Goal: Task Accomplishment & Management: Complete application form

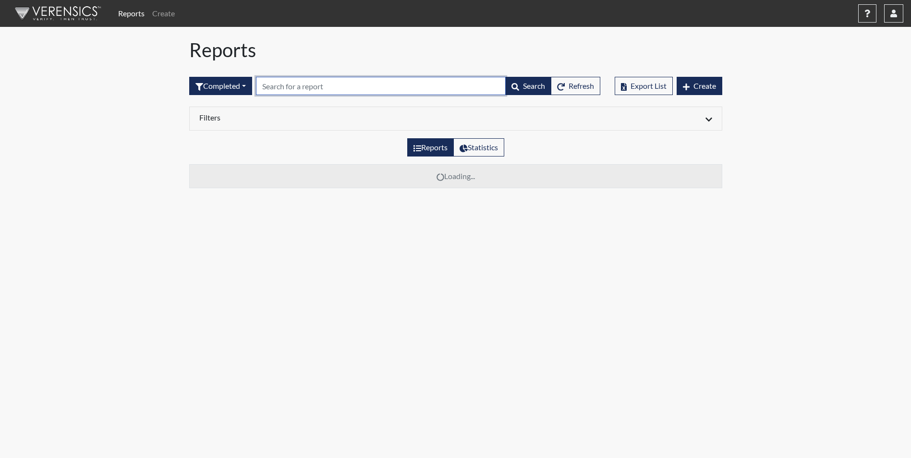
click at [286, 85] on input "text" at bounding box center [381, 86] width 250 height 18
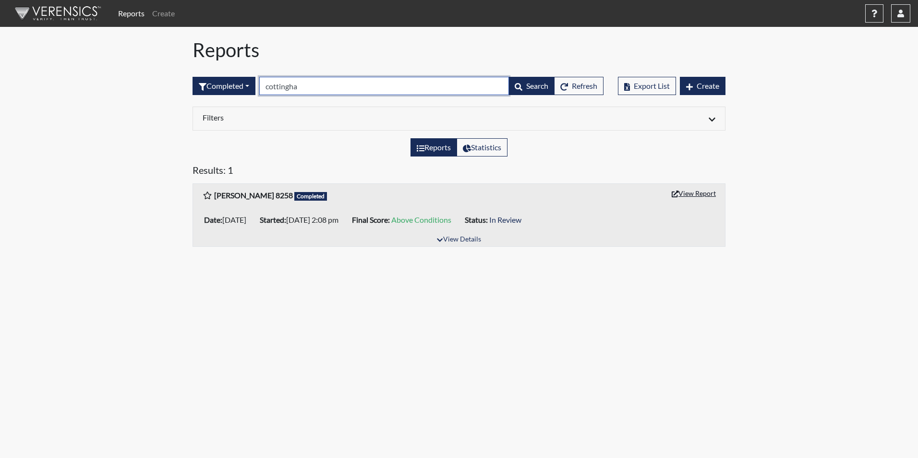
type input "cottingha"
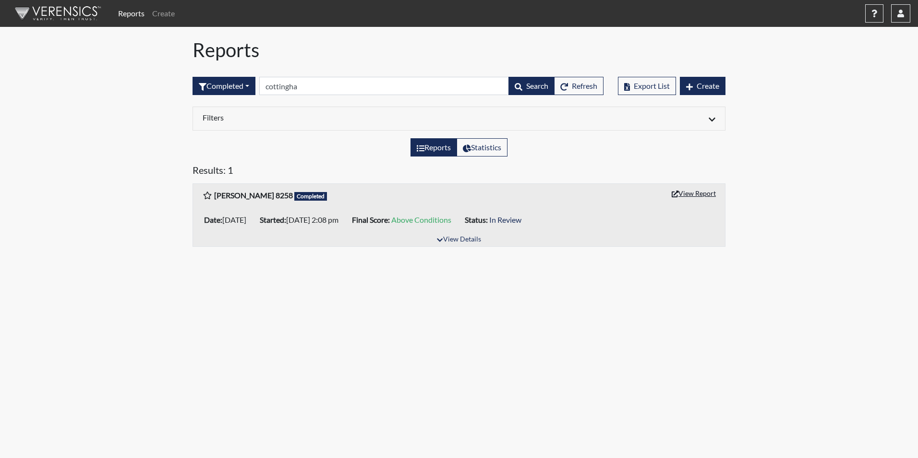
click at [701, 188] on button "View Report" at bounding box center [693, 193] width 53 height 15
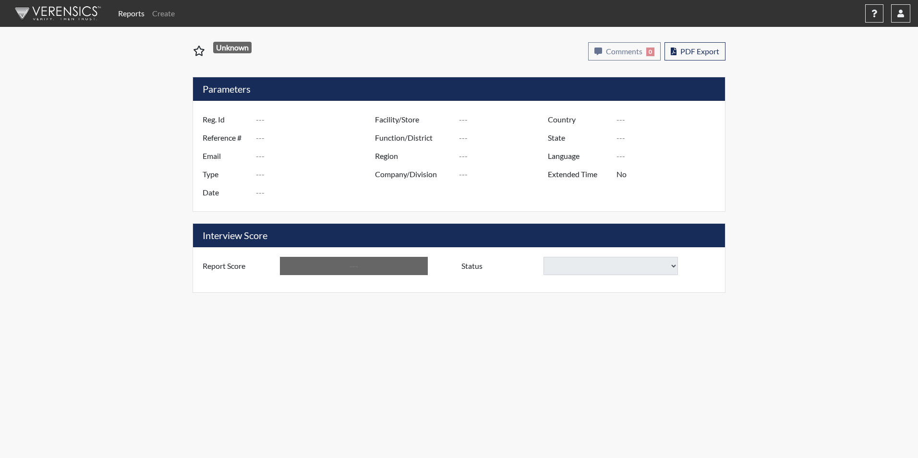
type input "[PERSON_NAME] 8258"
type input "48774"
type input "[EMAIL_ADDRESS][DOMAIN_NAME]"
type input "Corrections Pre-Employment"
type input "[DATE]"
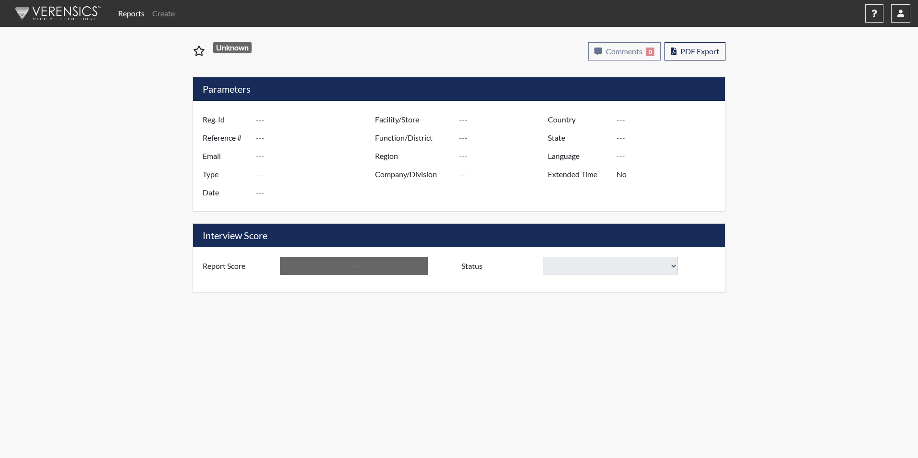
type input "[PERSON_NAME]"
type input "[GEOGRAPHIC_DATA]"
type input "[US_STATE]"
type input "English"
type input "Yes"
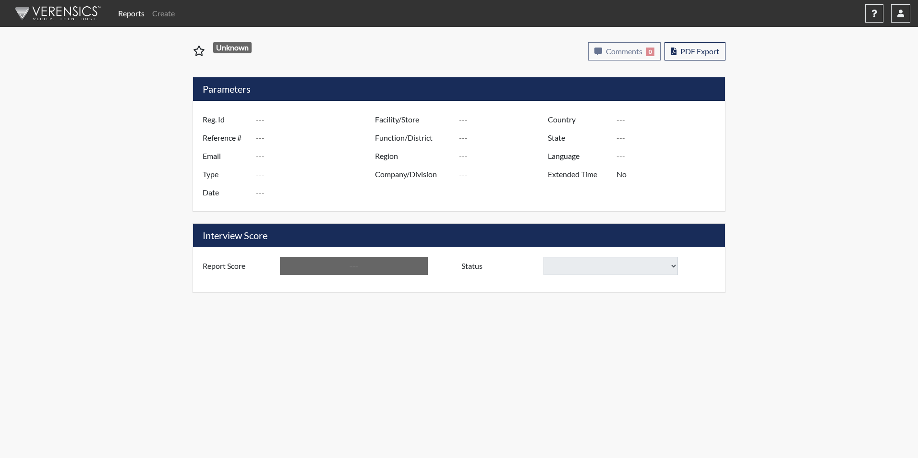
type input "Above Conditions"
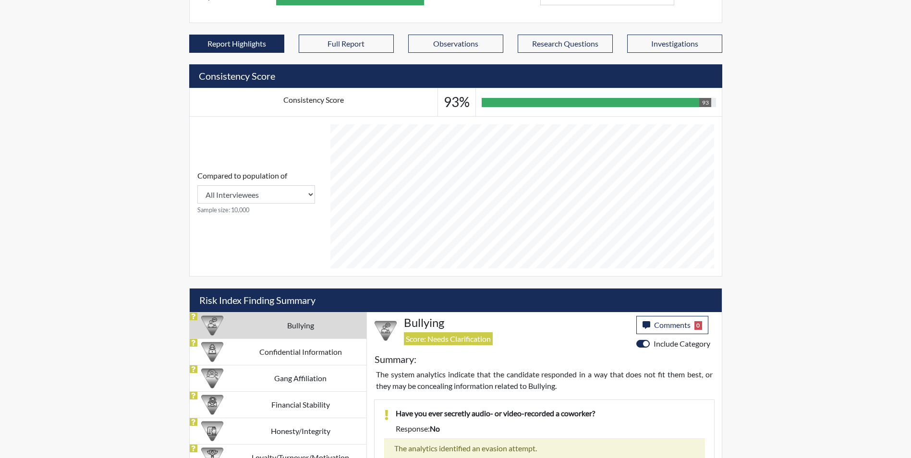
scroll to position [374, 0]
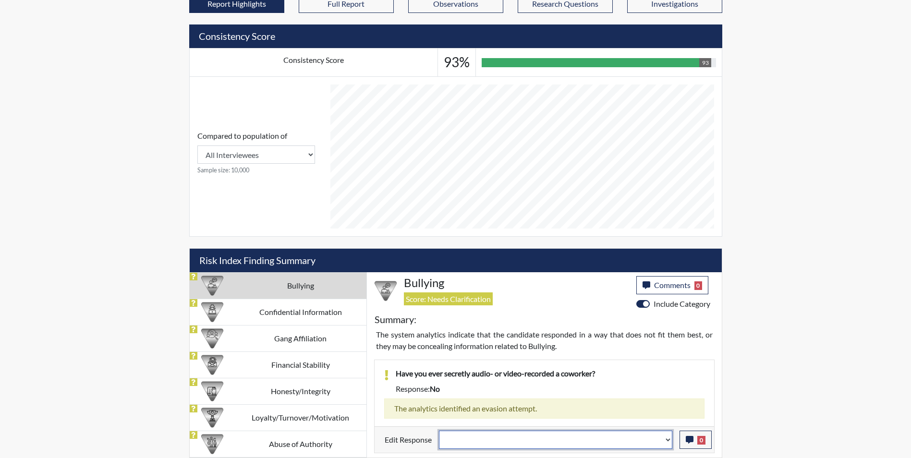
click at [482, 440] on select "Question is not relevant. Results will be updated. Reasonable explanation provi…" at bounding box center [555, 440] width 233 height 18
select select "reasonable-explanation-provided"
click at [439, 431] on select "Question is not relevant. Results will be updated. Reasonable explanation provi…" at bounding box center [555, 440] width 233 height 18
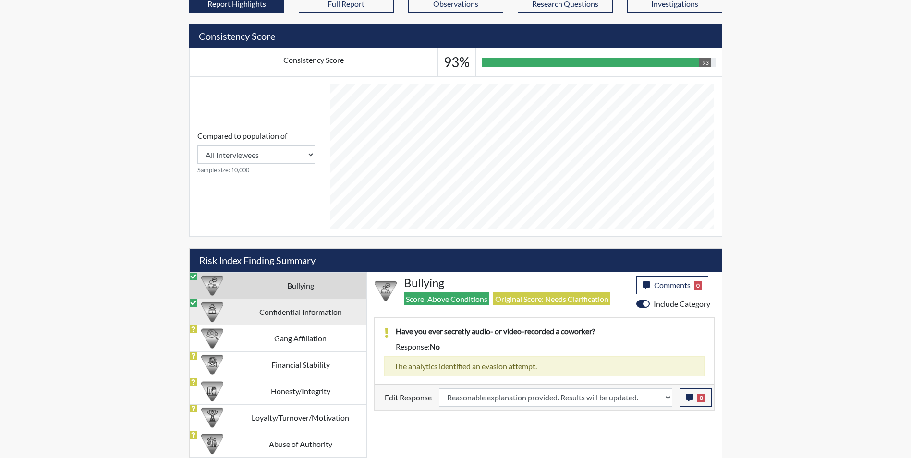
scroll to position [159, 399]
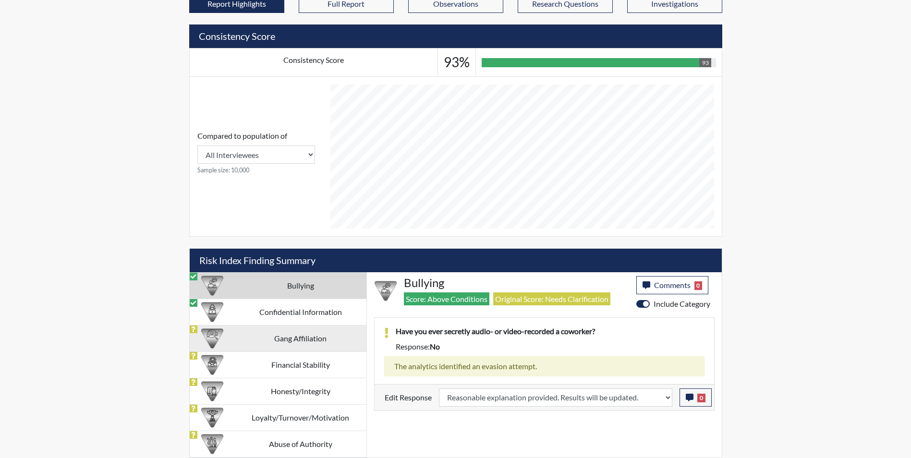
click at [260, 345] on td "Gang Affiliation" at bounding box center [301, 338] width 132 height 26
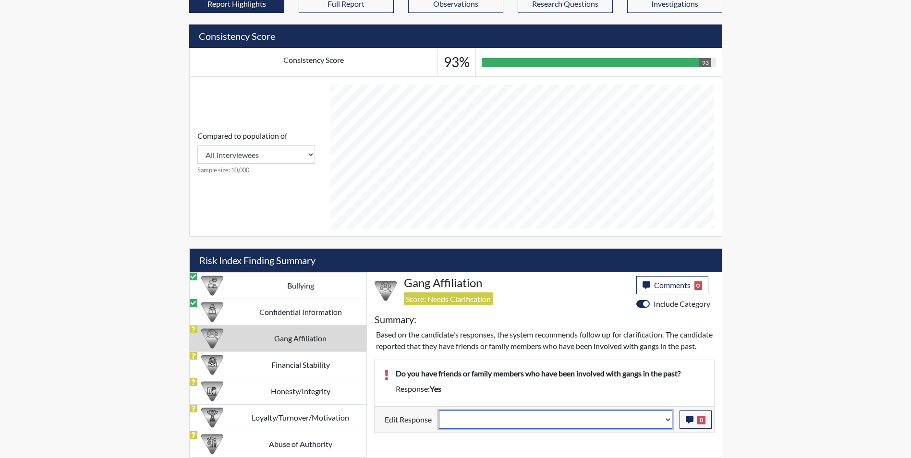
click at [486, 429] on select "Question is not relevant. Results will be updated. Reasonable explanation provi…" at bounding box center [555, 420] width 233 height 18
click at [457, 429] on select "Question is not relevant. Results will be updated. Reasonable explanation provi…" at bounding box center [555, 420] width 233 height 18
select select "reasonable-explanation-provided"
click at [439, 422] on select "Question is not relevant. Results will be updated. Reasonable explanation provi…" at bounding box center [555, 420] width 233 height 18
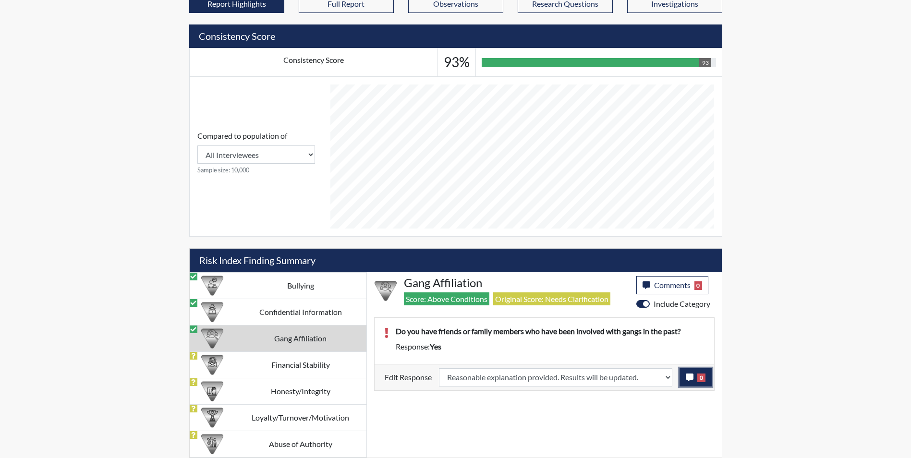
click at [687, 376] on icon "button" at bounding box center [690, 378] width 8 height 8
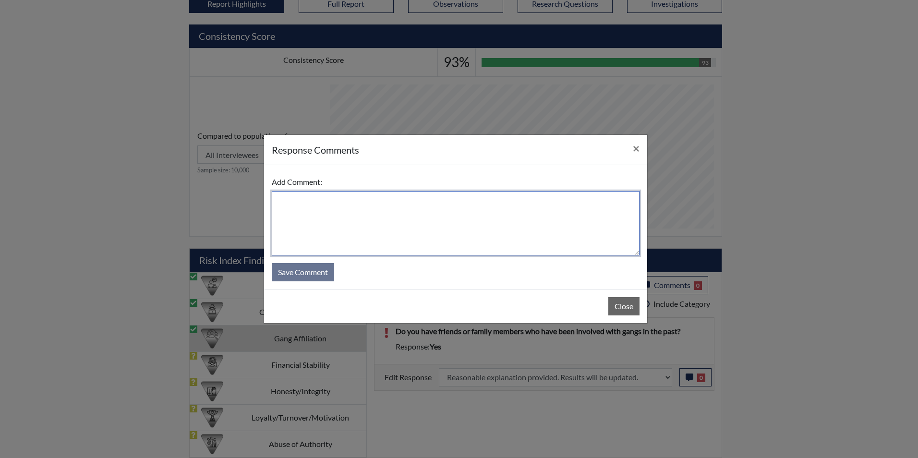
click at [331, 219] on textarea at bounding box center [456, 223] width 368 height 64
type textarea "Applicant answered no"
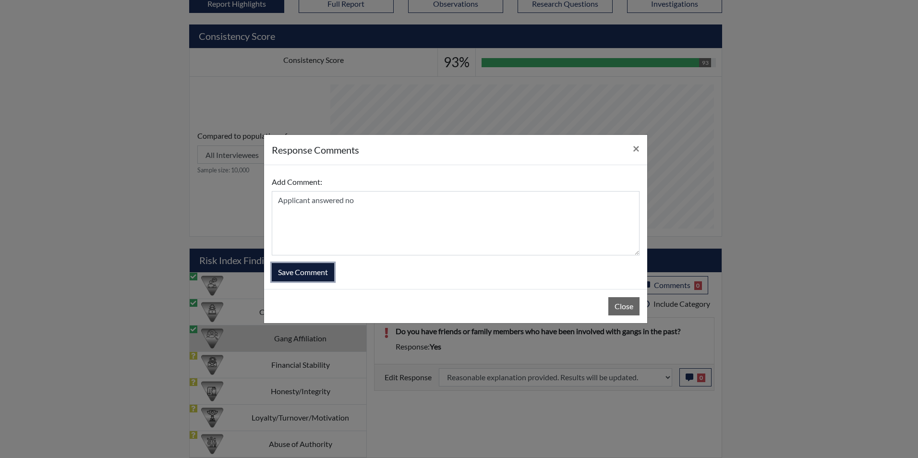
click at [300, 273] on button "Save Comment" at bounding box center [303, 272] width 62 height 18
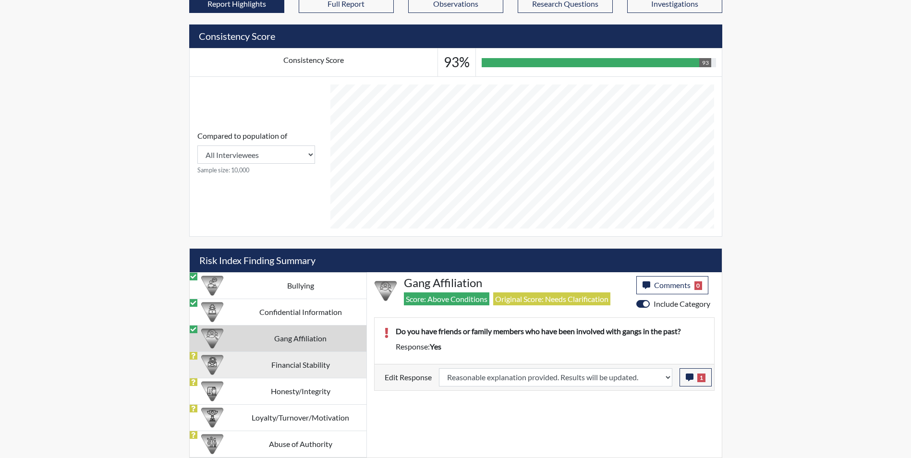
click at [269, 363] on td "Financial Stability" at bounding box center [301, 364] width 132 height 26
select select
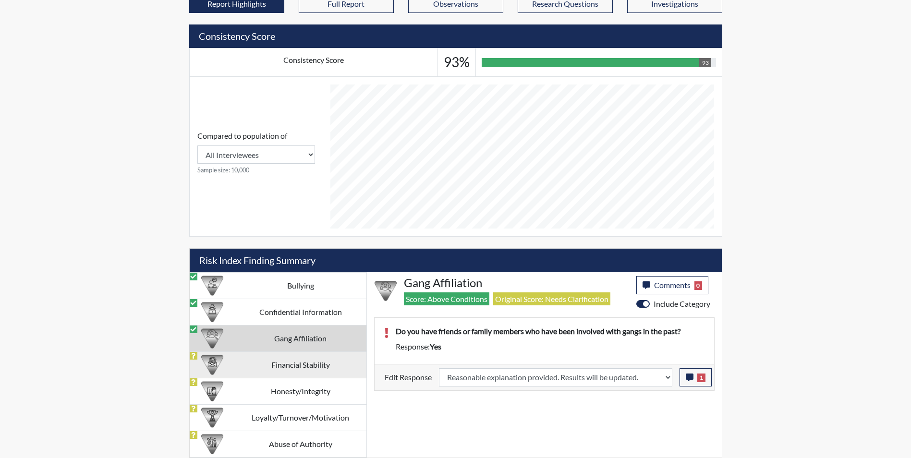
select select
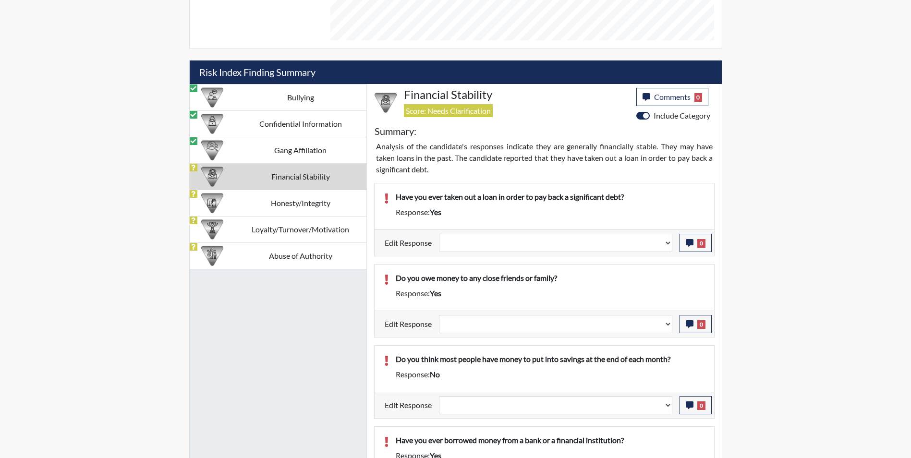
scroll to position [562, 0]
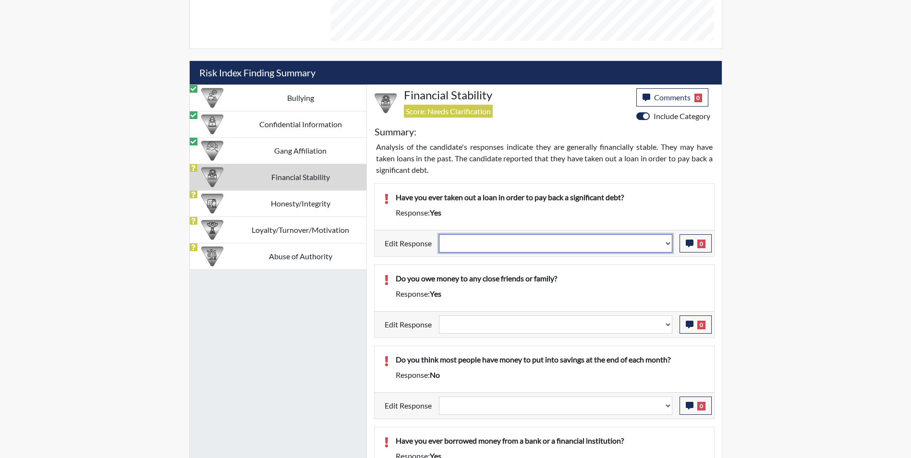
click at [495, 242] on select "Question is not relevant. Results will be updated. Reasonable explanation provi…" at bounding box center [555, 243] width 233 height 18
drag, startPoint x: 498, startPoint y: 241, endPoint x: 504, endPoint y: 242, distance: 5.4
click at [498, 241] on select "Question is not relevant. Results will be updated. Reasonable explanation provi…" at bounding box center [555, 243] width 233 height 18
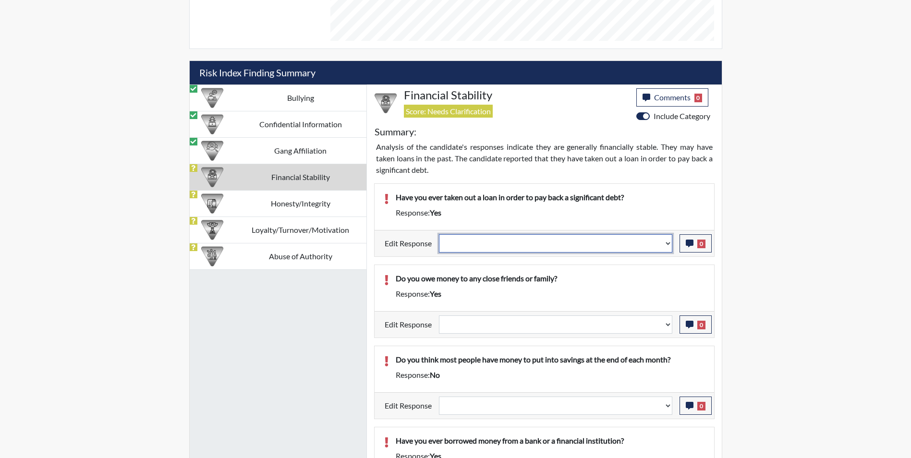
click at [513, 246] on select "Question is not relevant. Results will be updated. Reasonable explanation provi…" at bounding box center [555, 243] width 233 height 18
select select "reasonable-explanation-provided"
click at [439, 234] on select "Question is not relevant. Results will be updated. Reasonable explanation provi…" at bounding box center [555, 243] width 233 height 18
select select
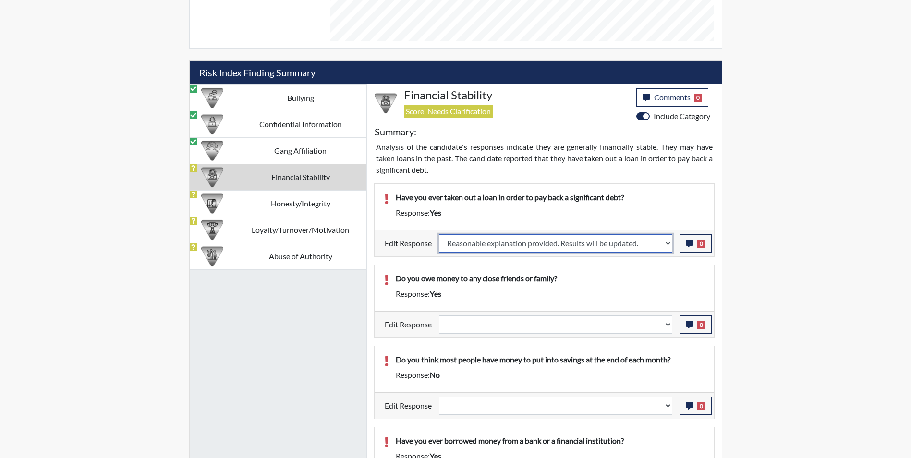
select select
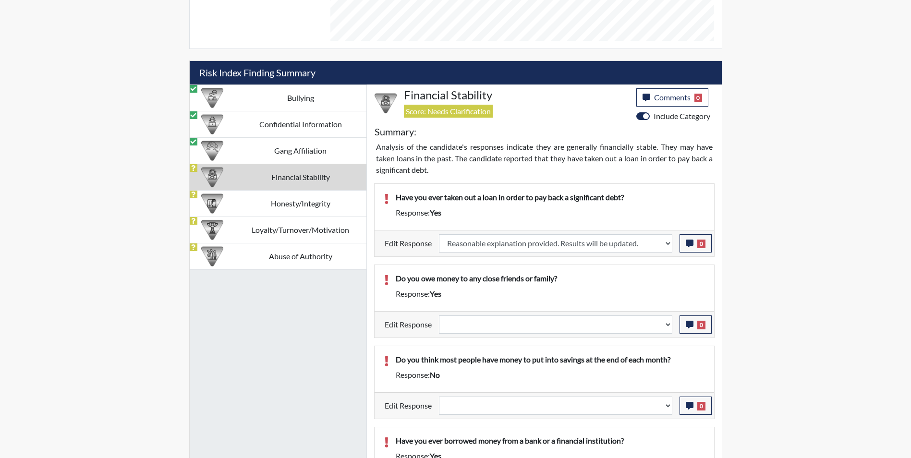
select select
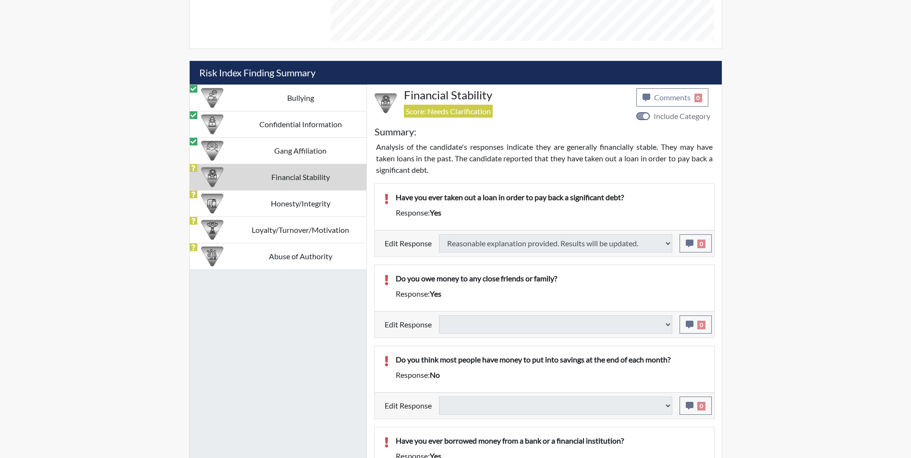
select select
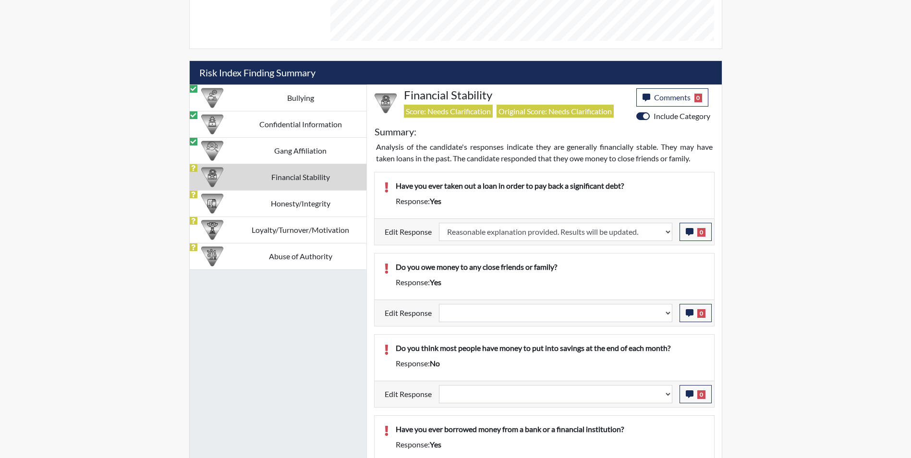
scroll to position [159, 399]
click at [457, 315] on select "Question is not relevant. Results will be updated. Reasonable explanation provi…" at bounding box center [555, 313] width 233 height 18
select select "reasonable-explanation-provided"
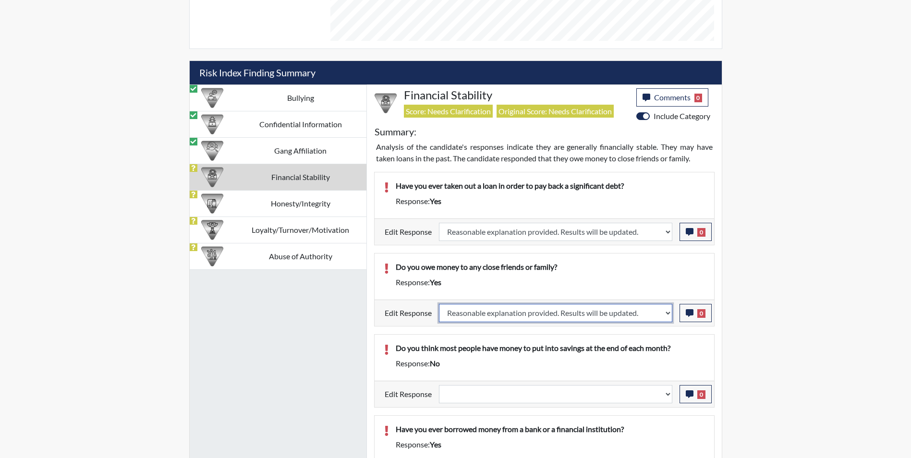
click at [439, 304] on select "Question is not relevant. Results will be updated. Reasonable explanation provi…" at bounding box center [555, 313] width 233 height 18
select select
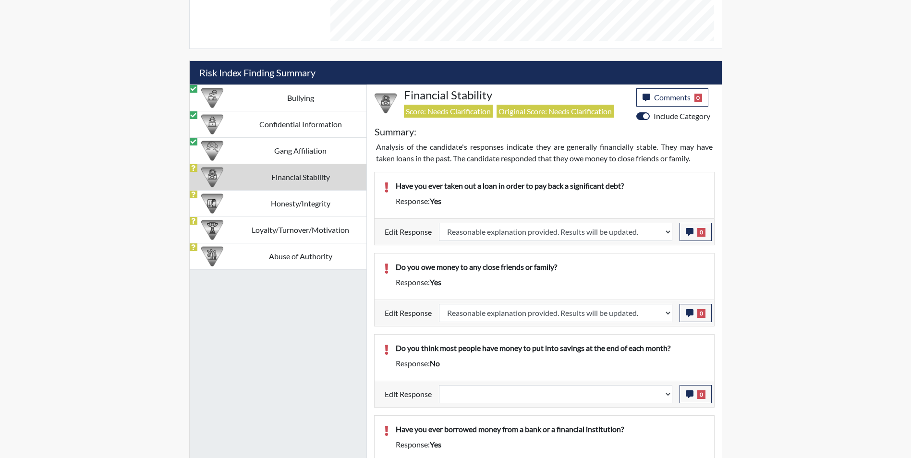
select select
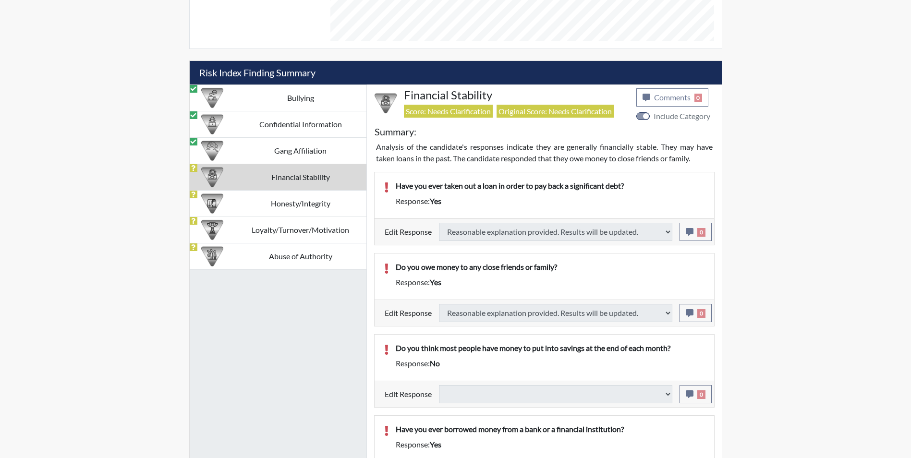
select select
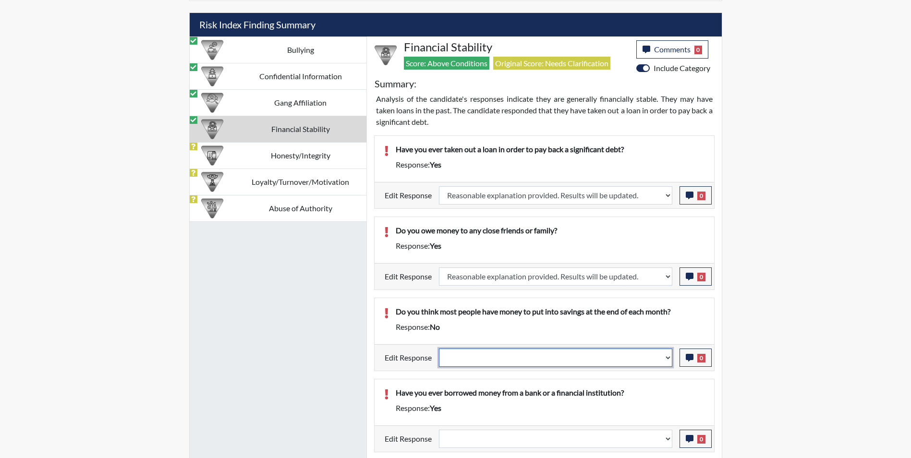
click at [476, 364] on select "Question is not relevant. Results will be updated. Reasonable explanation provi…" at bounding box center [555, 358] width 233 height 18
select select "reasonable-explanation-provided"
click at [439, 349] on select "Question is not relevant. Results will be updated. Reasonable explanation provi…" at bounding box center [555, 358] width 233 height 18
select select
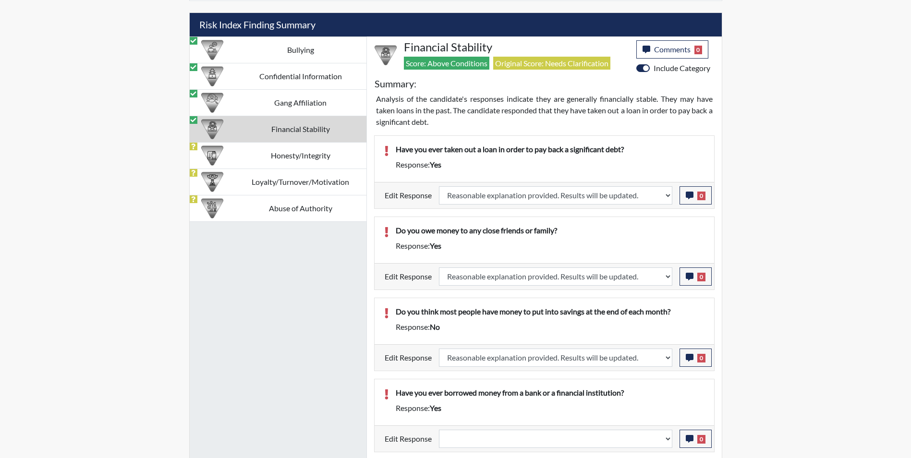
select select
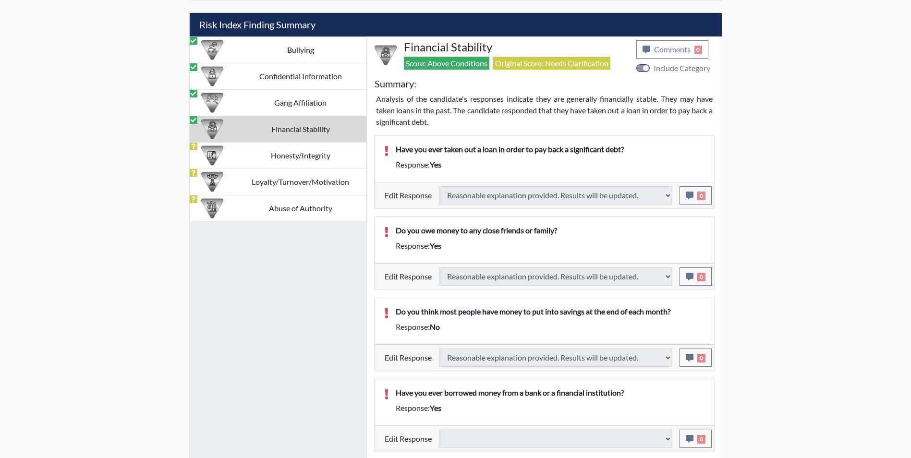
select select
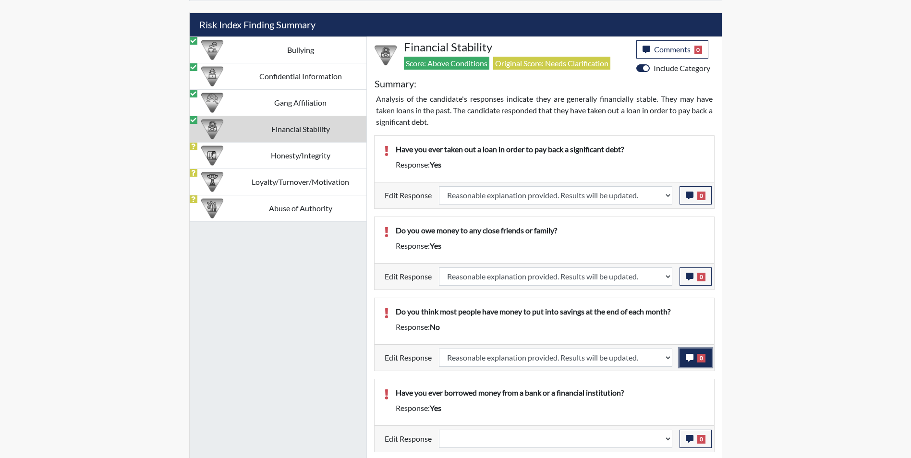
click at [688, 361] on icon "button" at bounding box center [690, 358] width 8 height 8
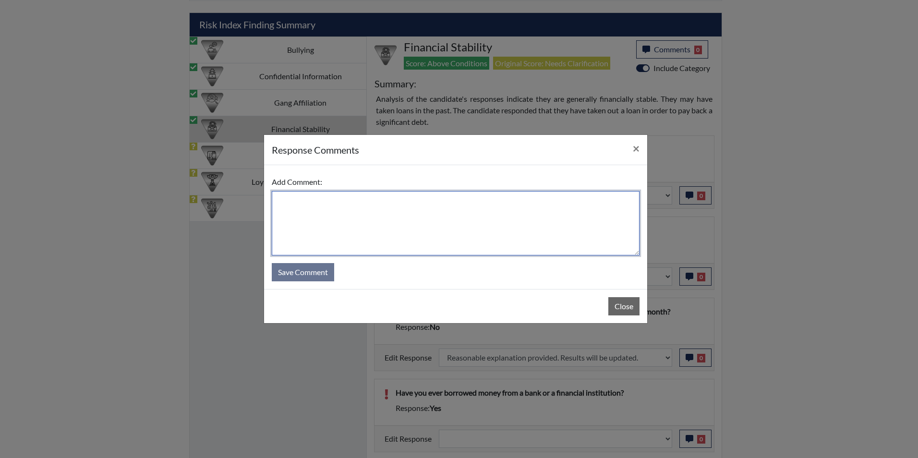
click at [375, 229] on textarea at bounding box center [456, 223] width 368 height 64
type textarea "Applicant answered yes"
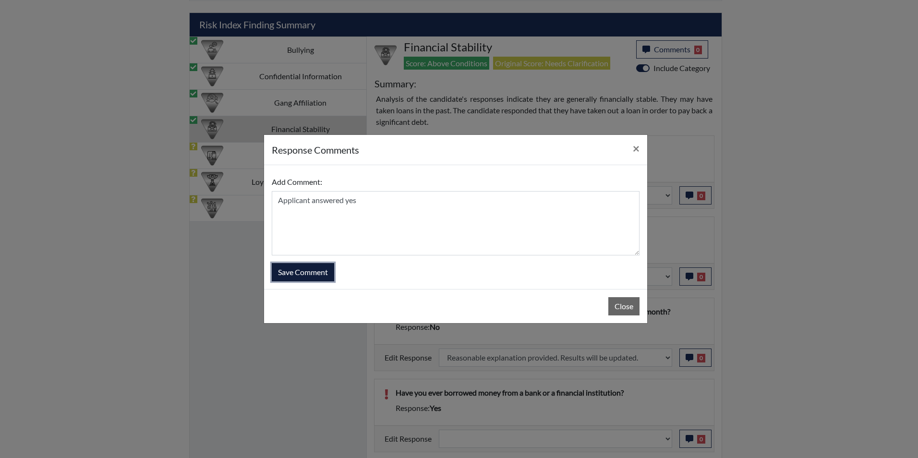
click at [308, 271] on button "Save Comment" at bounding box center [303, 272] width 62 height 18
select select
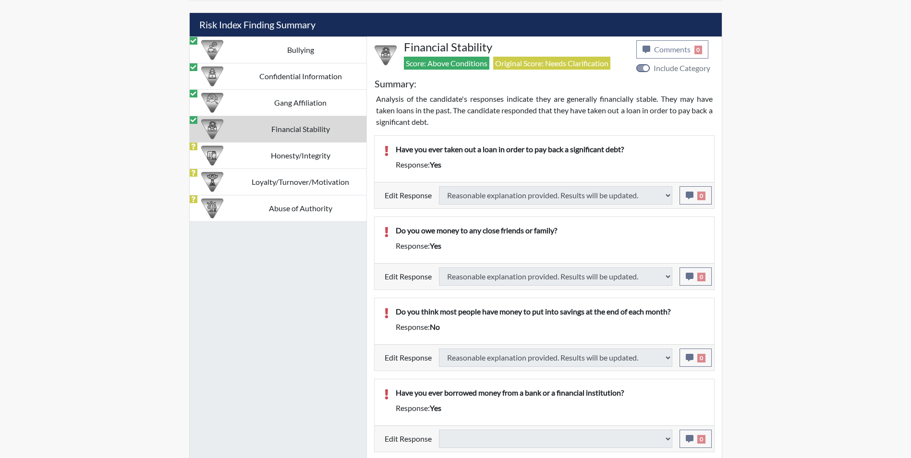
select select
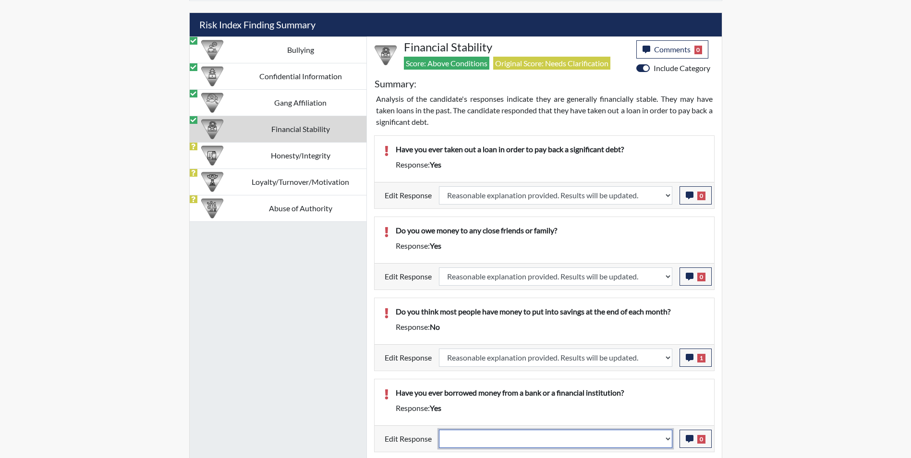
click at [500, 437] on select "Question is not relevant. Results will be updated. Reasonable explanation provi…" at bounding box center [555, 439] width 233 height 18
select select "reasonable-explanation-provided"
click at [439, 430] on select "Question is not relevant. Results will be updated. Reasonable explanation provi…" at bounding box center [555, 439] width 233 height 18
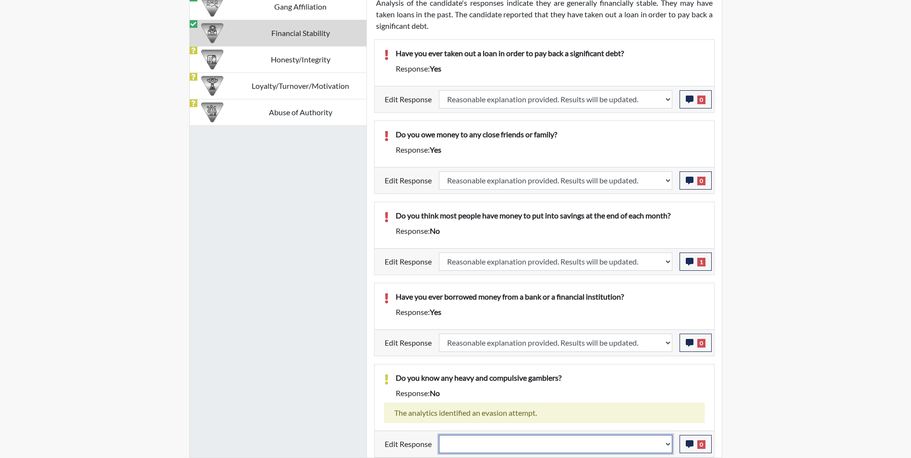
click at [473, 448] on select "Question is not relevant. Results will be updated. Reasonable explanation provi…" at bounding box center [555, 444] width 233 height 18
select select "reasonable-explanation-provided"
click at [439, 435] on select "Question is not relevant. Results will be updated. Reasonable explanation provi…" at bounding box center [555, 444] width 233 height 18
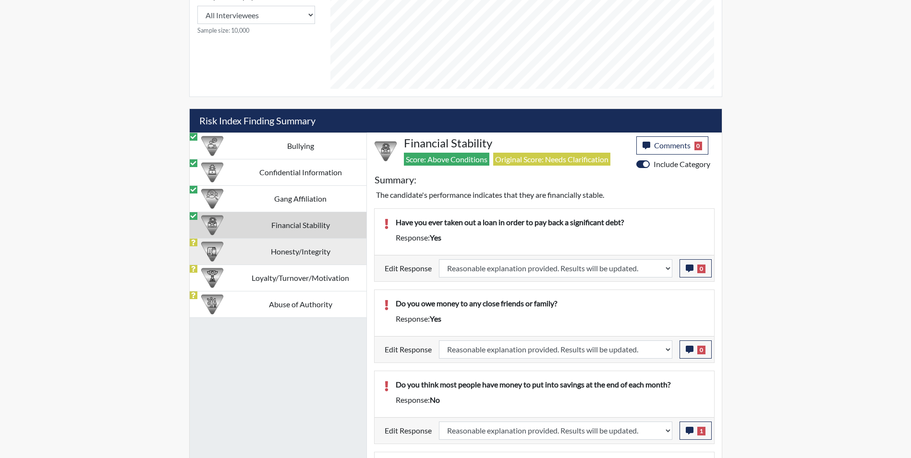
click at [249, 250] on td "Honesty/Integrity" at bounding box center [301, 251] width 132 height 26
select select
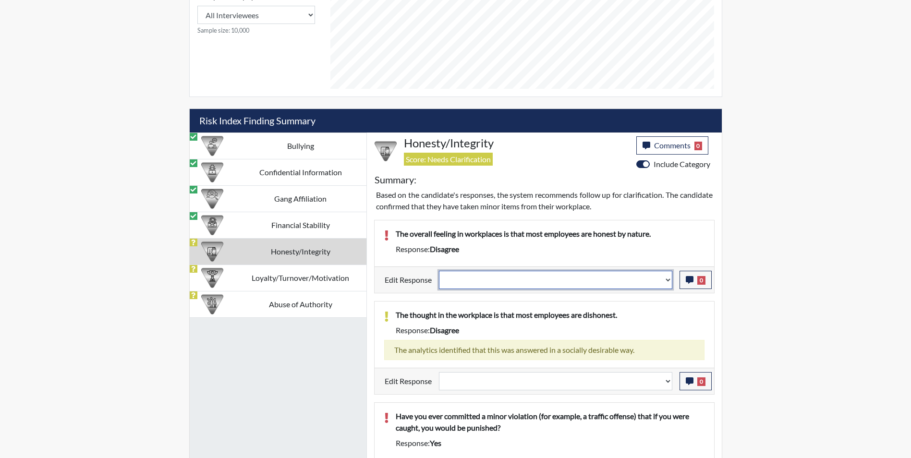
click at [469, 275] on select "Question is not relevant. Results will be updated. Reasonable explanation provi…" at bounding box center [555, 280] width 233 height 18
click at [453, 285] on select "Question is not relevant. Results will be updated. Reasonable explanation provi…" at bounding box center [555, 280] width 233 height 18
select select "reasonable-explanation-provided"
click at [439, 271] on select "Question is not relevant. Results will be updated. Reasonable explanation provi…" at bounding box center [555, 280] width 233 height 18
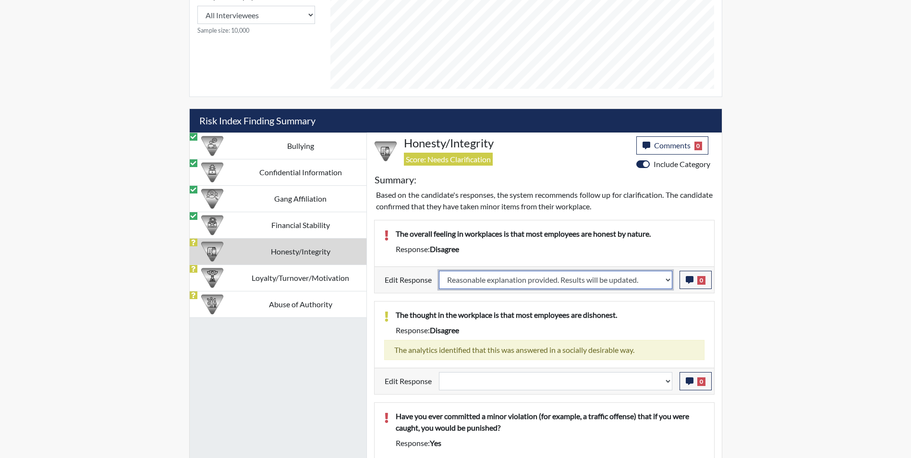
select select
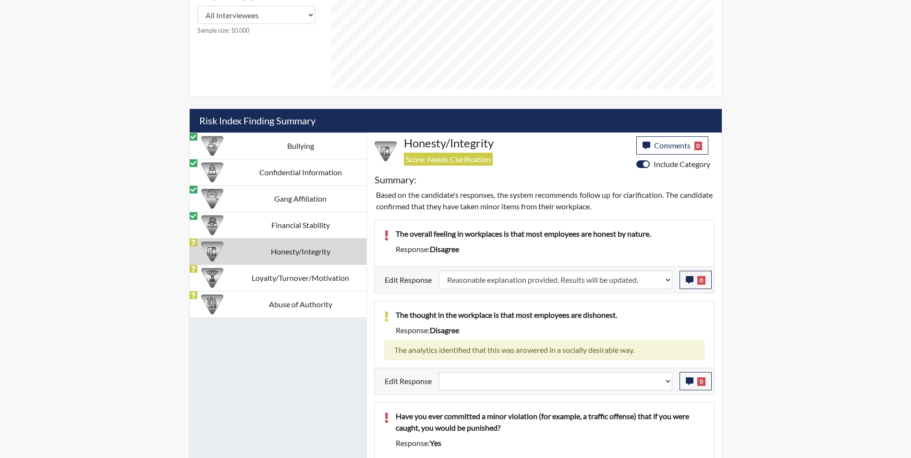
select select
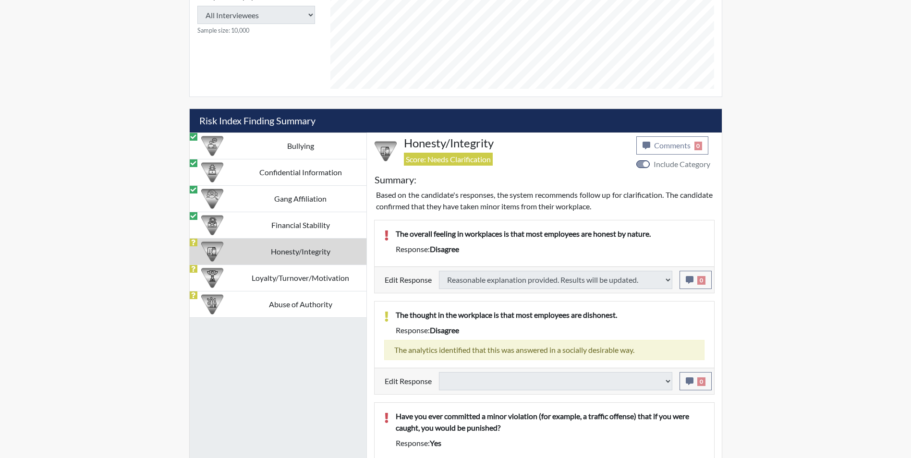
select select
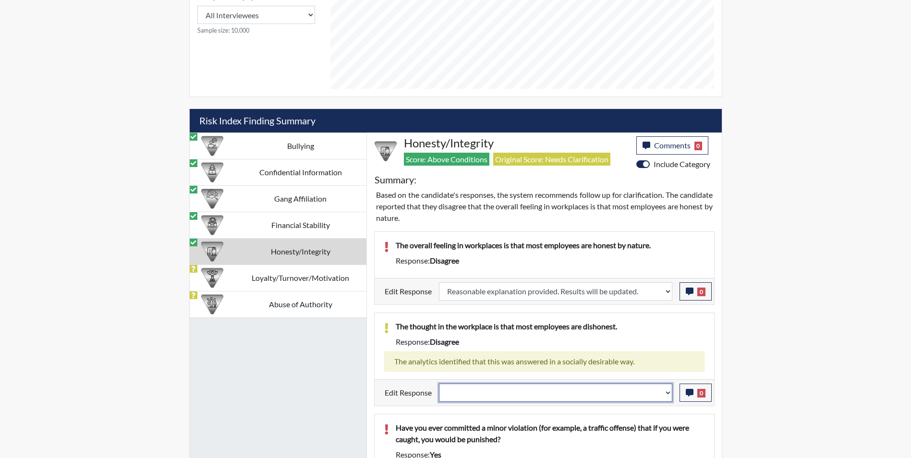
click at [495, 396] on select "Question is not relevant. Results will be updated. Reasonable explanation provi…" at bounding box center [555, 393] width 233 height 18
select select "reasonable-explanation-provided"
click at [439, 384] on select "Question is not relevant. Results will be updated. Reasonable explanation provi…" at bounding box center [555, 393] width 233 height 18
select select
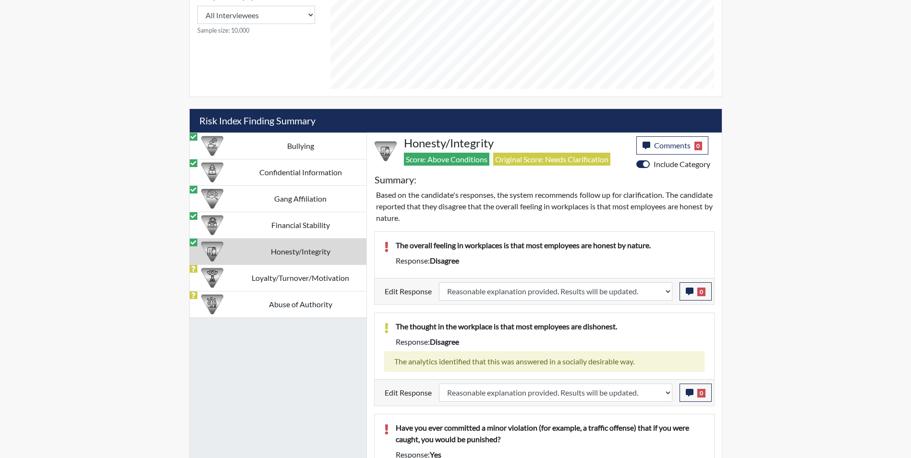
select select
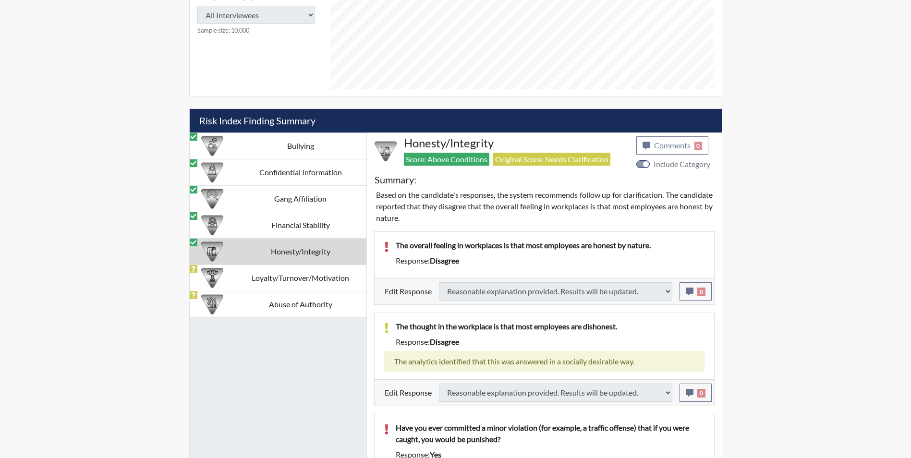
select select
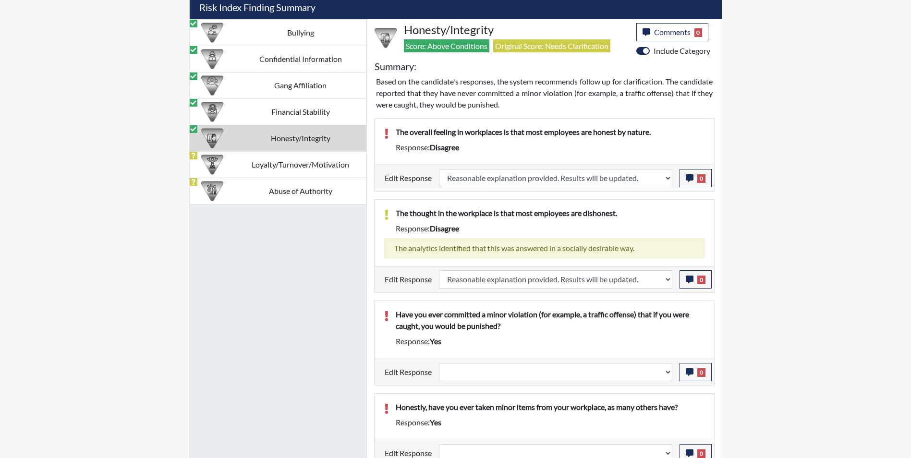
scroll to position [636, 0]
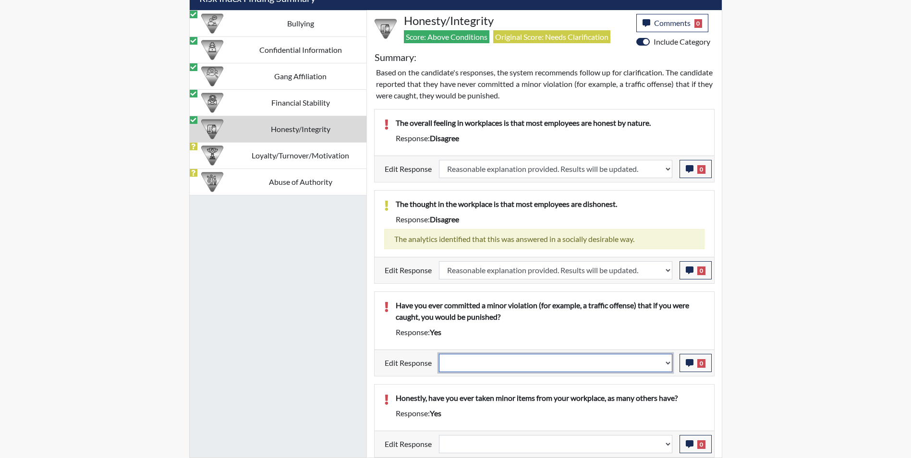
click at [472, 364] on select "Question is not relevant. Results will be updated. Reasonable explanation provi…" at bounding box center [555, 363] width 233 height 18
select select "reasonable-explanation-provided"
click at [439, 354] on select "Question is not relevant. Results will be updated. Reasonable explanation provi…" at bounding box center [555, 363] width 233 height 18
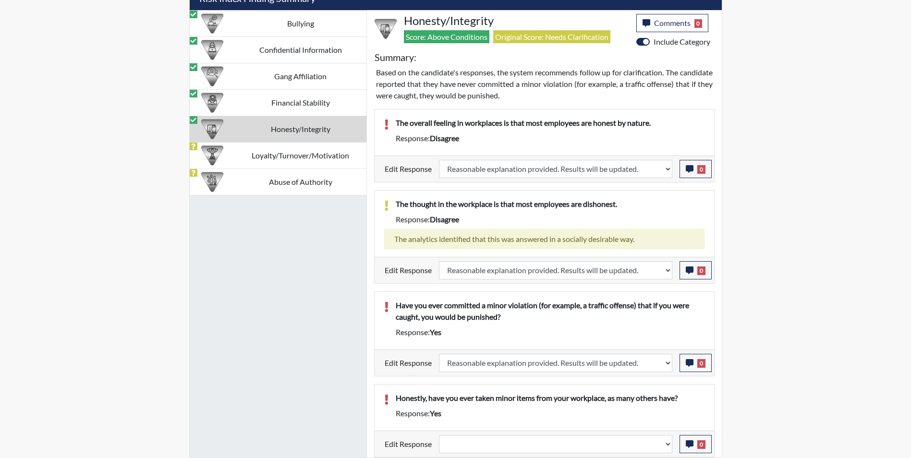
click at [482, 396] on p "Honestly, have you ever taken minor items from your workplace, as many others h…" at bounding box center [550, 398] width 309 height 12
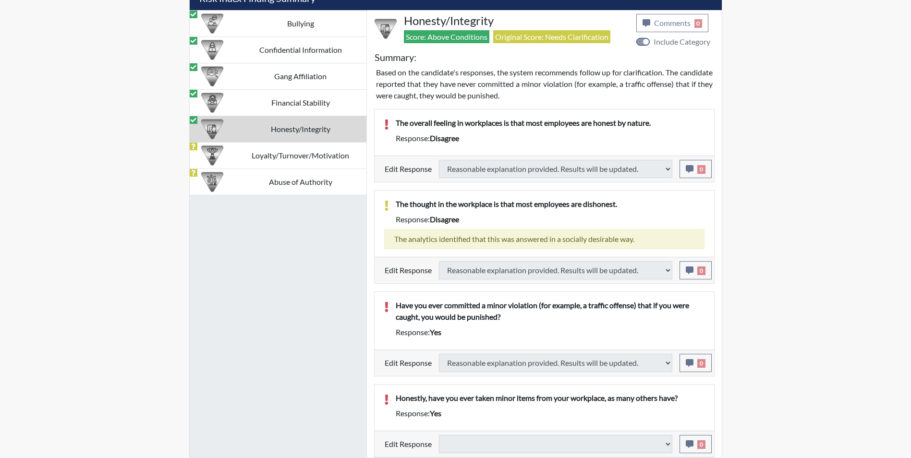
select select
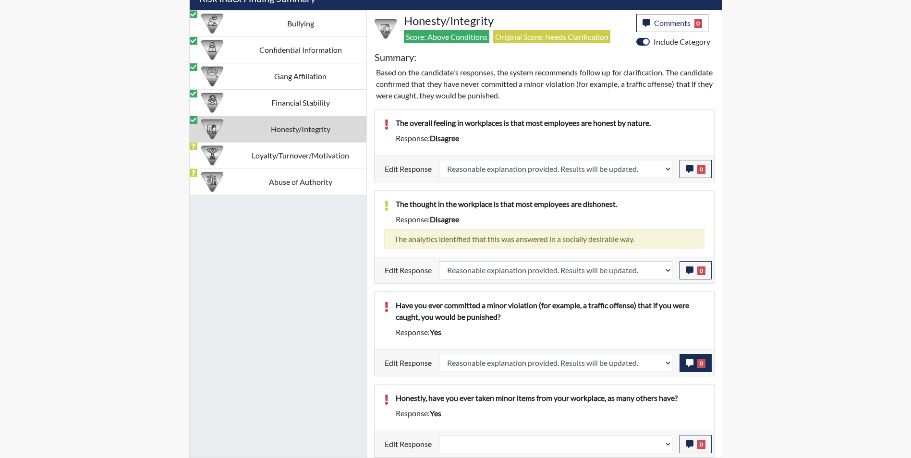
scroll to position [159, 399]
click at [686, 362] on icon "button" at bounding box center [690, 363] width 8 height 8
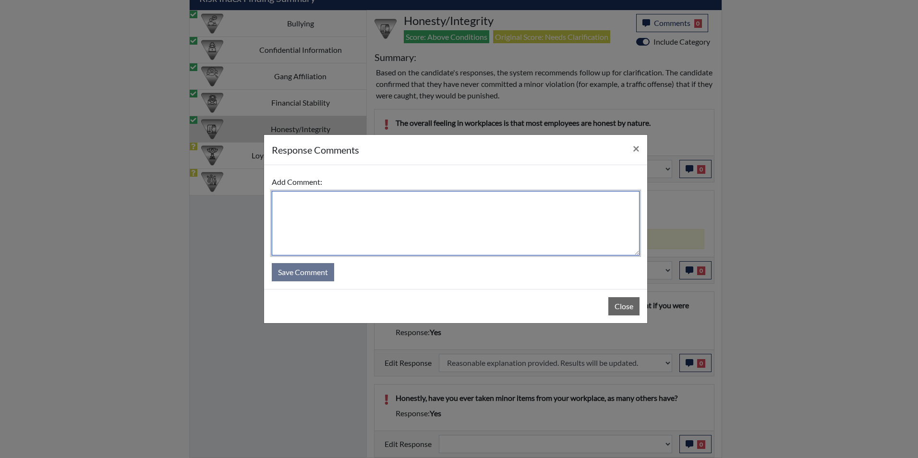
click at [374, 204] on textarea at bounding box center [456, 223] width 368 height 64
type textarea "Applicant answered no"
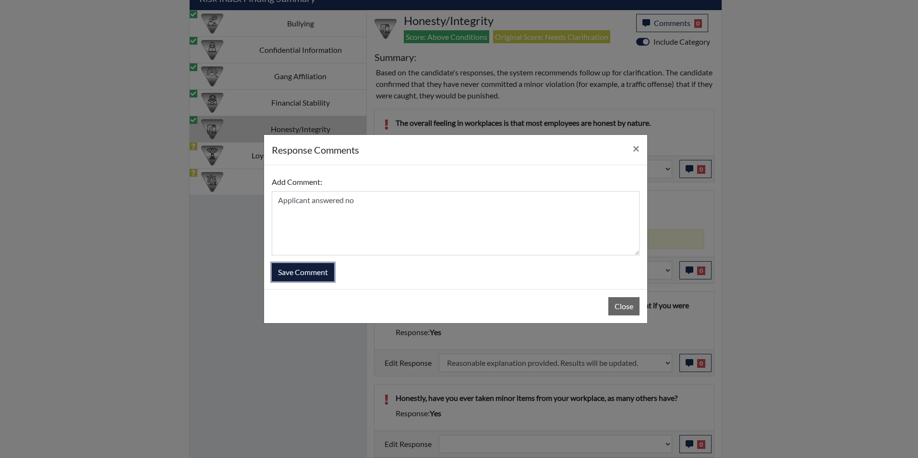
drag, startPoint x: 309, startPoint y: 268, endPoint x: 330, endPoint y: 293, distance: 33.0
click at [309, 269] on button "Save Comment" at bounding box center [303, 272] width 62 height 18
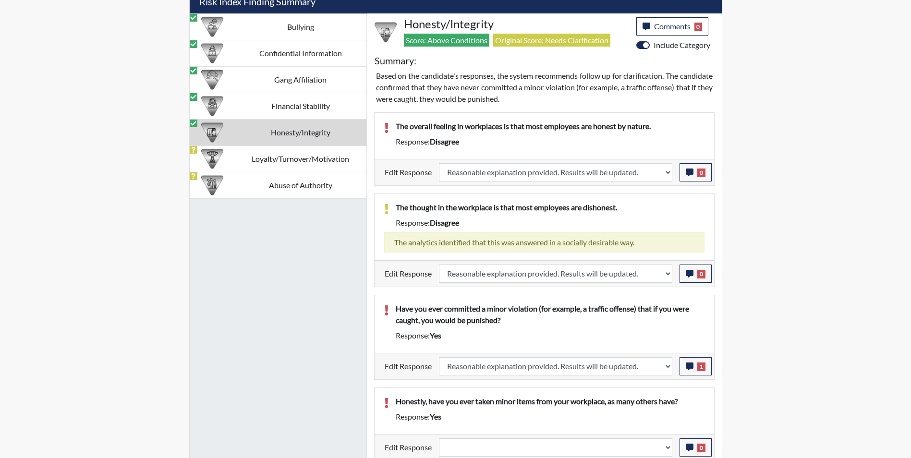
scroll to position [636, 0]
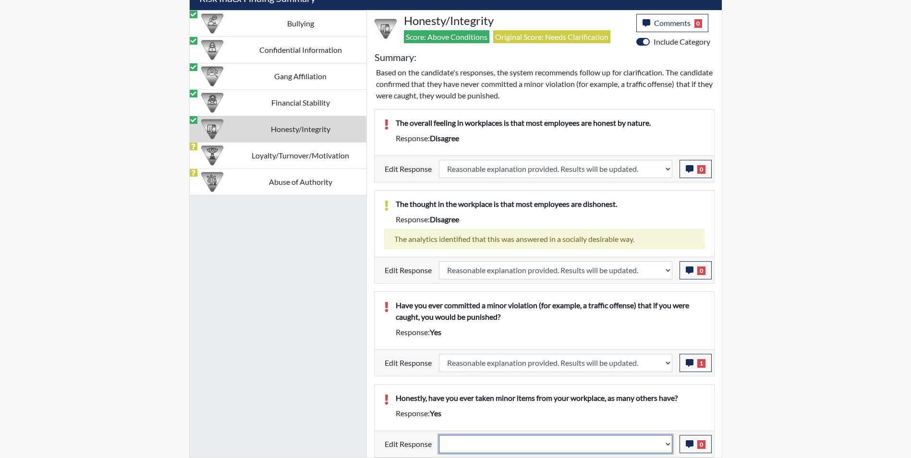
click at [485, 444] on select "Question is not relevant. Results will be updated. Reasonable explanation provi…" at bounding box center [555, 444] width 233 height 18
select select "reasonable-explanation-provided"
click at [439, 435] on select "Question is not relevant. Results will be updated. Reasonable explanation provi…" at bounding box center [555, 444] width 233 height 18
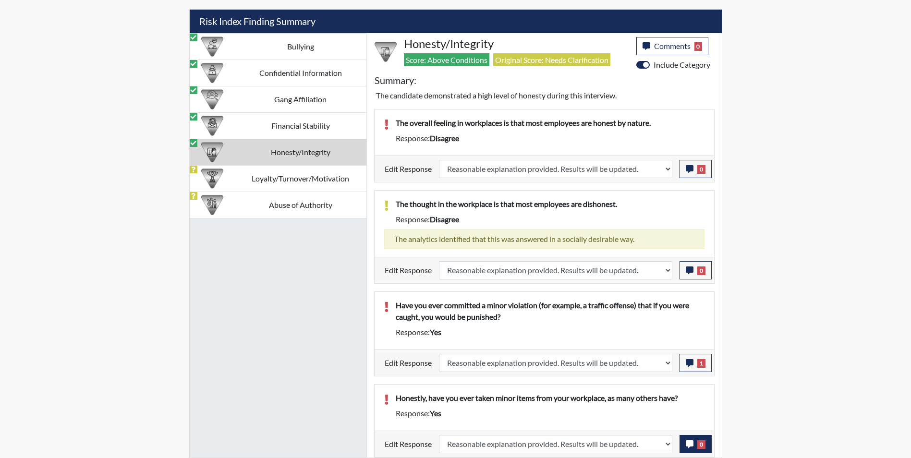
scroll to position [159, 399]
click at [687, 446] on icon "button" at bounding box center [690, 444] width 8 height 8
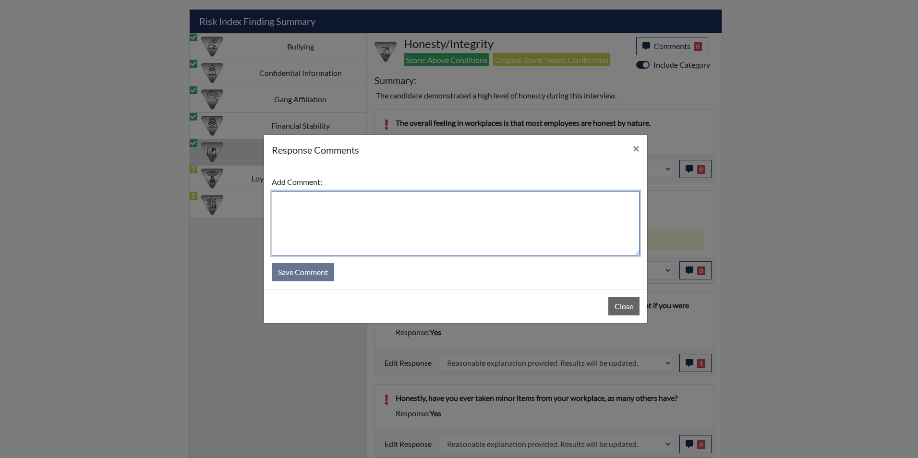
drag, startPoint x: 348, startPoint y: 204, endPoint x: 348, endPoint y: 199, distance: 4.8
click at [348, 205] on textarea at bounding box center [456, 223] width 368 height 64
type textarea "Accidently taken home safety glasses or a pen"
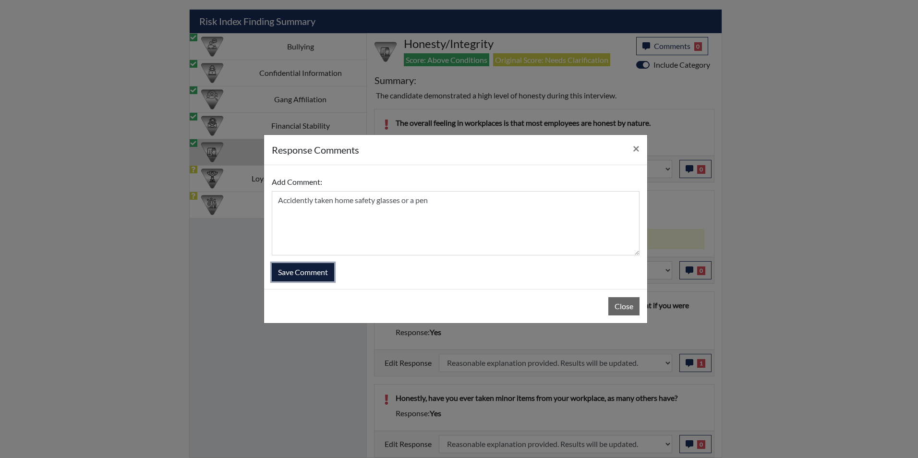
click at [286, 275] on button "Save Comment" at bounding box center [303, 272] width 62 height 18
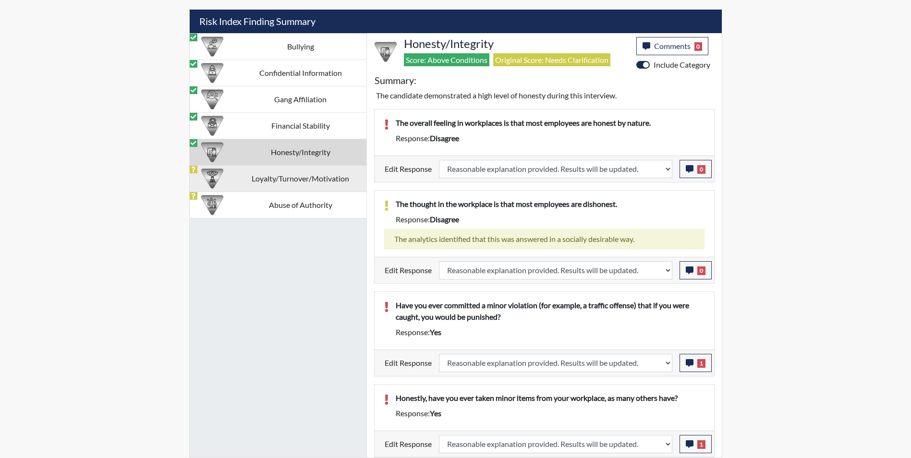
click at [257, 176] on td "Loyalty/Turnover/Motivation" at bounding box center [301, 178] width 132 height 26
select select
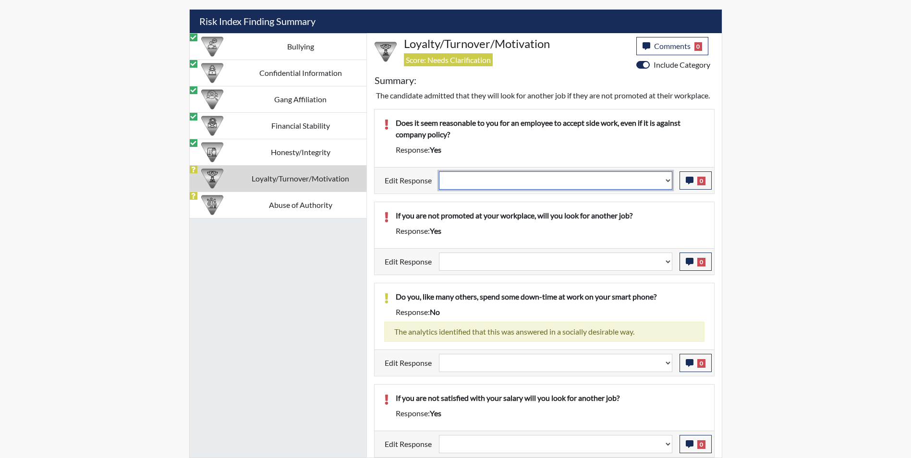
click at [488, 190] on select "Question is not relevant. Results will be updated. Reasonable explanation provi…" at bounding box center [555, 180] width 233 height 18
select select "reasonable-explanation-provided"
click at [439, 182] on select "Question is not relevant. Results will be updated. Reasonable explanation provi…" at bounding box center [555, 180] width 233 height 18
select select
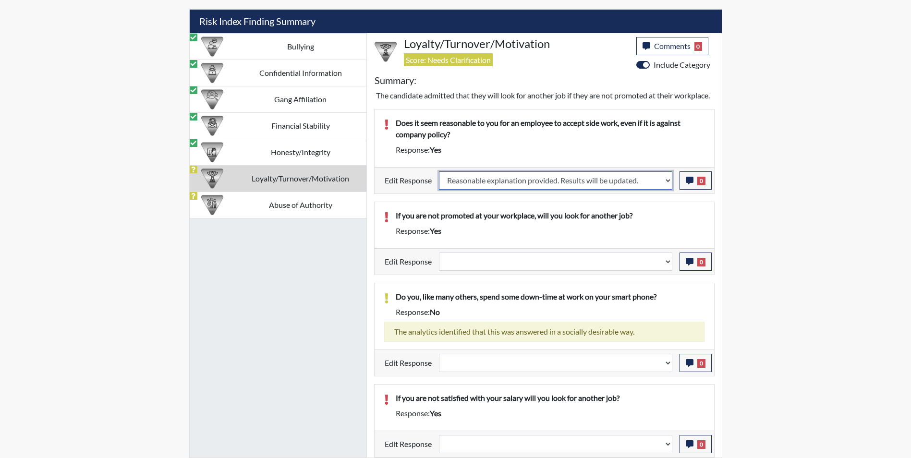
select select
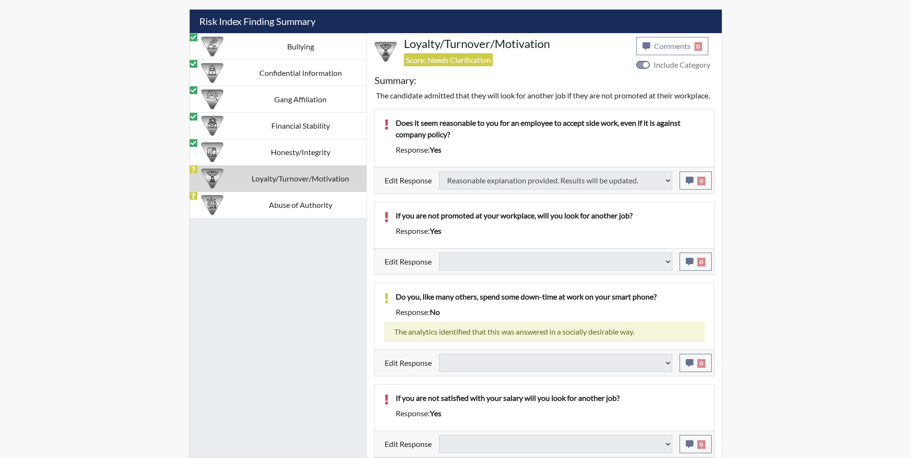
select select
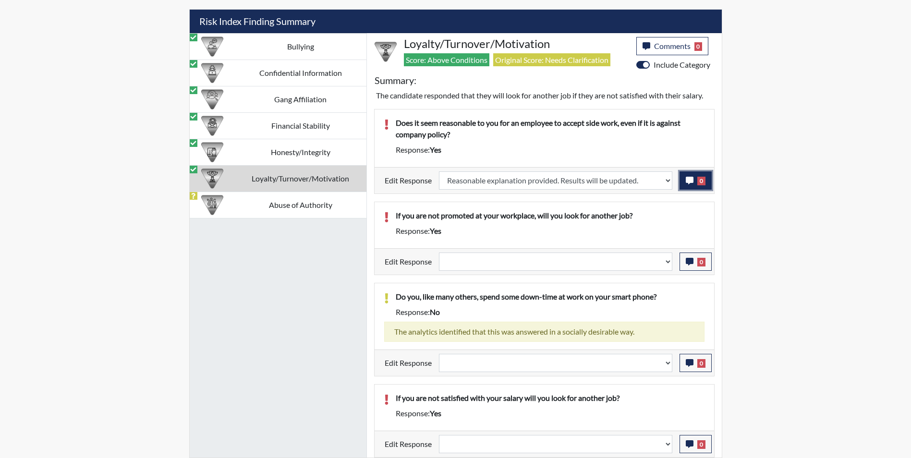
click at [689, 180] on icon "button" at bounding box center [690, 181] width 8 height 8
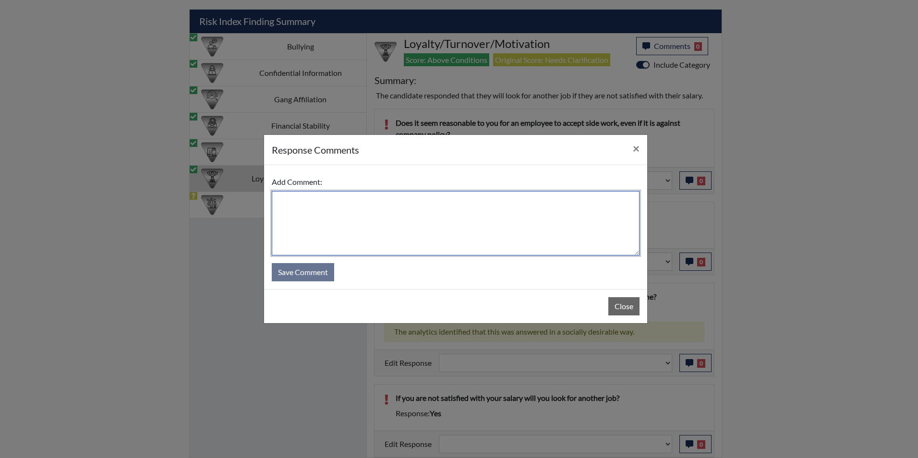
click at [351, 218] on textarea at bounding box center [456, 223] width 368 height 64
type textarea "Applicant answered no"
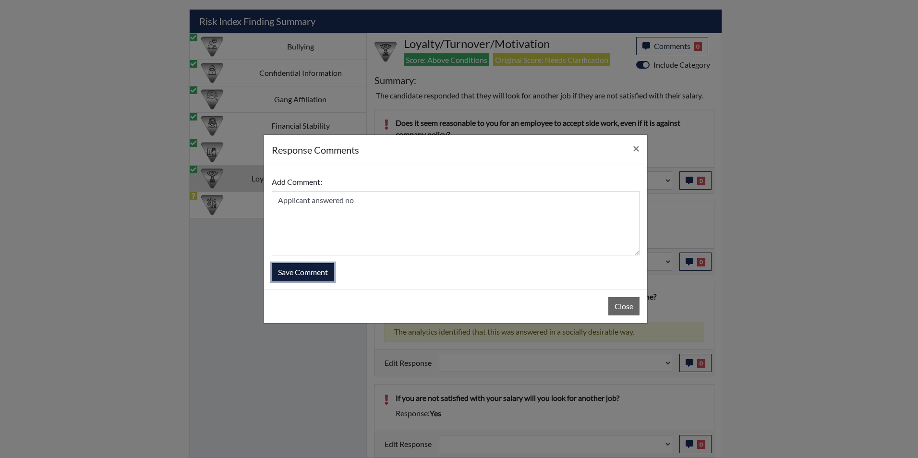
click at [286, 275] on button "Save Comment" at bounding box center [303, 272] width 62 height 18
select select
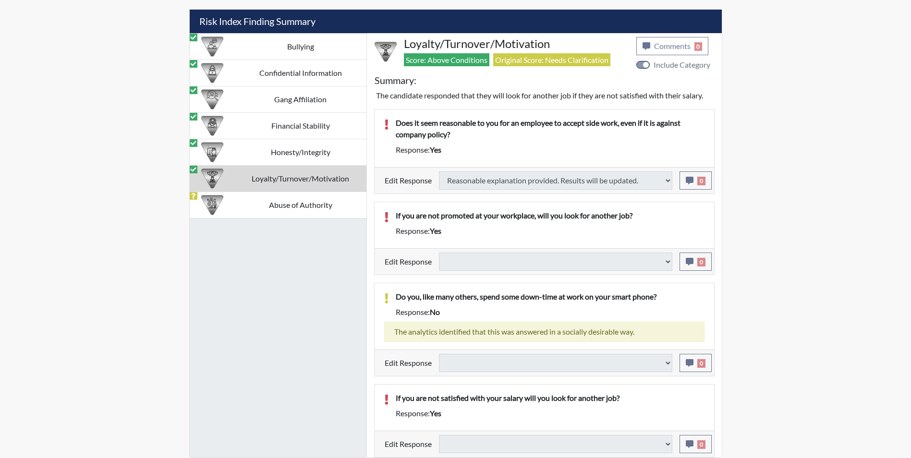
select select
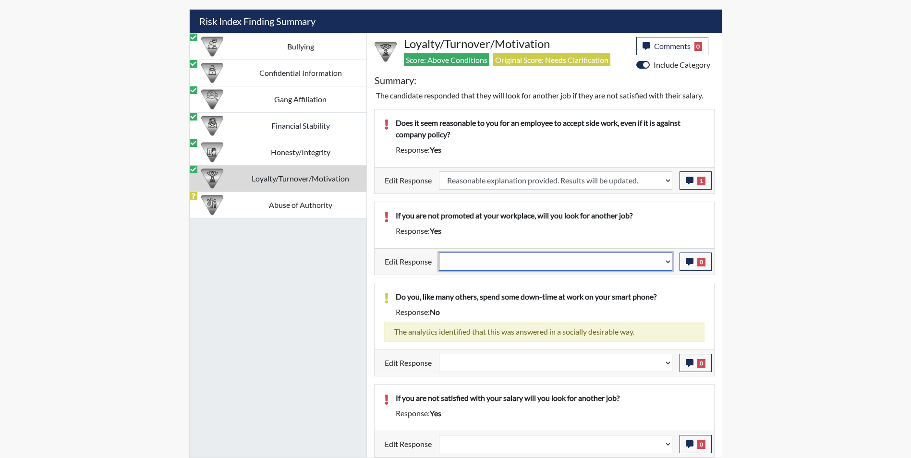
click at [504, 258] on select "Question is not relevant. Results will be updated. Reasonable explanation provi…" at bounding box center [555, 262] width 233 height 18
select select "reasonable-explanation-provided"
click at [439, 253] on select "Question is not relevant. Results will be updated. Reasonable explanation provi…" at bounding box center [555, 262] width 233 height 18
select select
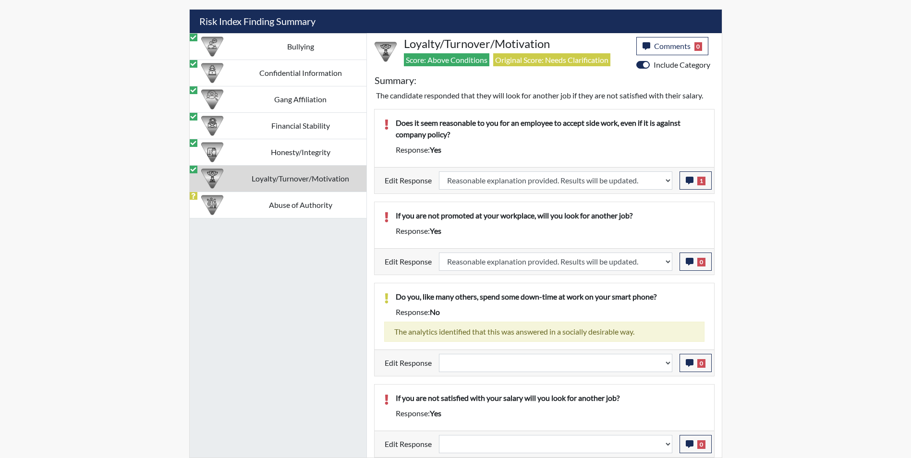
select select
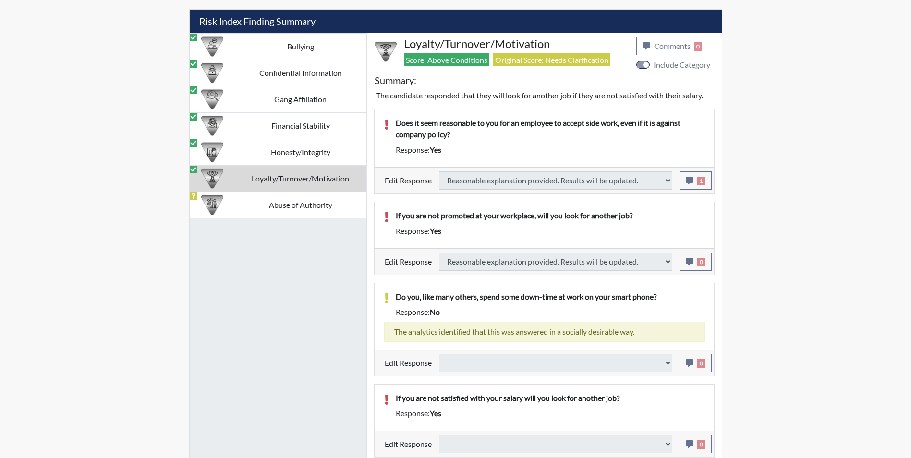
select select
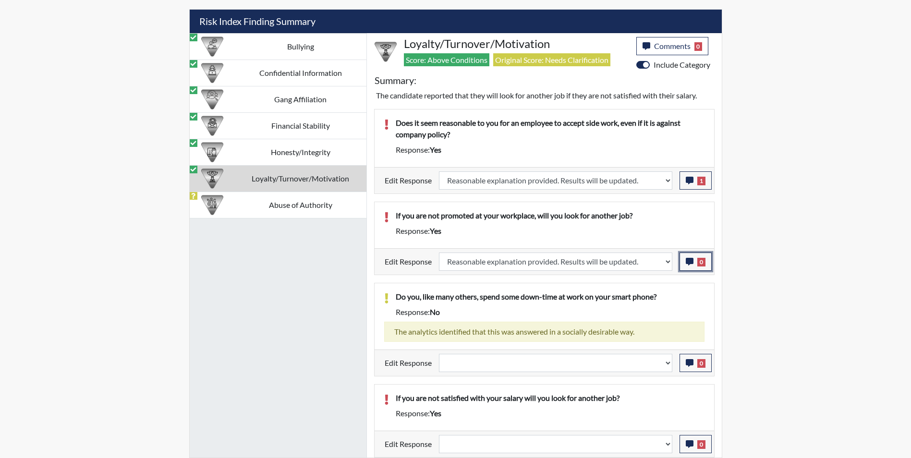
drag, startPoint x: 687, startPoint y: 260, endPoint x: 674, endPoint y: 261, distance: 12.5
click at [677, 261] on div "Edit Response Question is not relevant. Results will be updated. Reasonable exp…" at bounding box center [544, 262] width 335 height 18
click at [676, 262] on div "Question is not relevant. Results will be updated. Reasonable explanation provi…" at bounding box center [556, 262] width 248 height 18
click at [690, 261] on icon "button" at bounding box center [690, 262] width 8 height 8
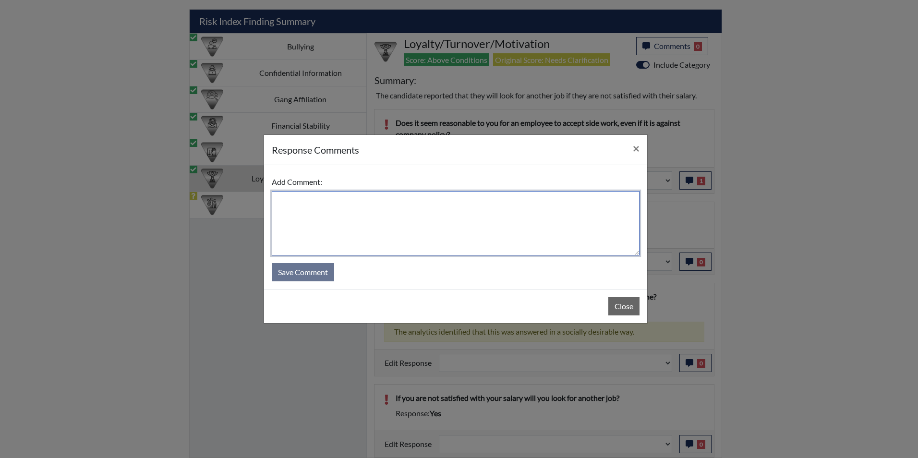
click at [319, 211] on textarea at bounding box center [456, 223] width 368 height 64
type textarea "Applicant answered no"
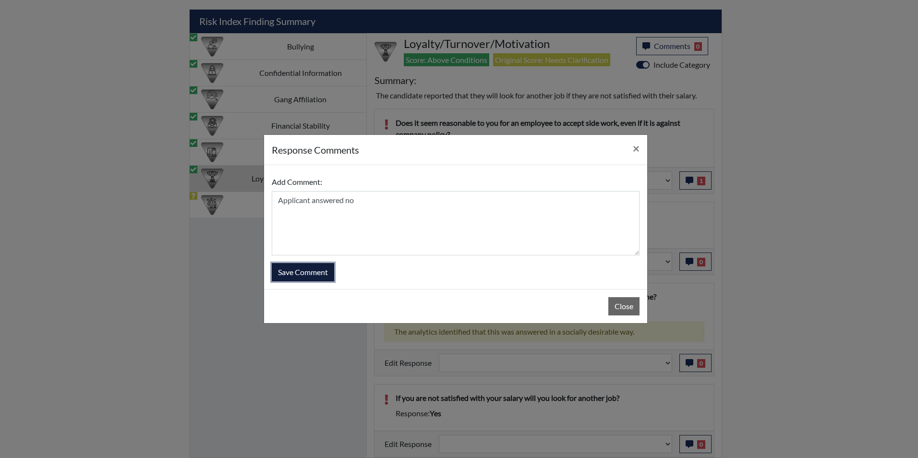
click at [316, 273] on button "Save Comment" at bounding box center [303, 272] width 62 height 18
select select
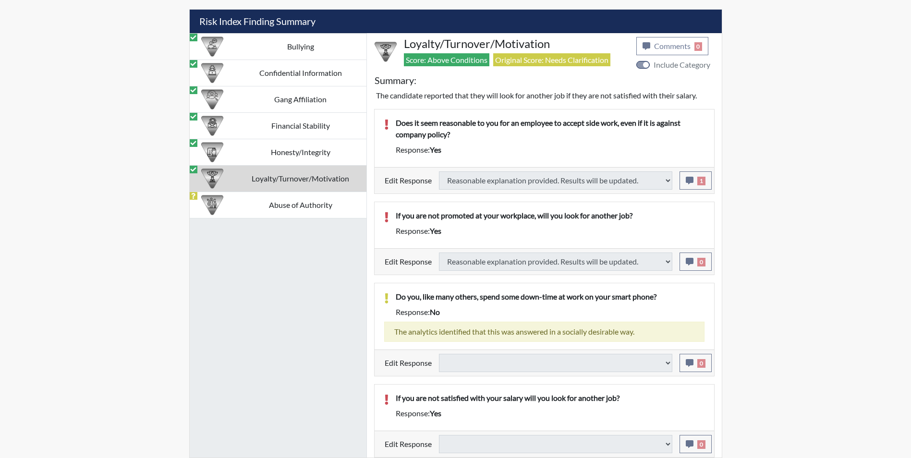
select select
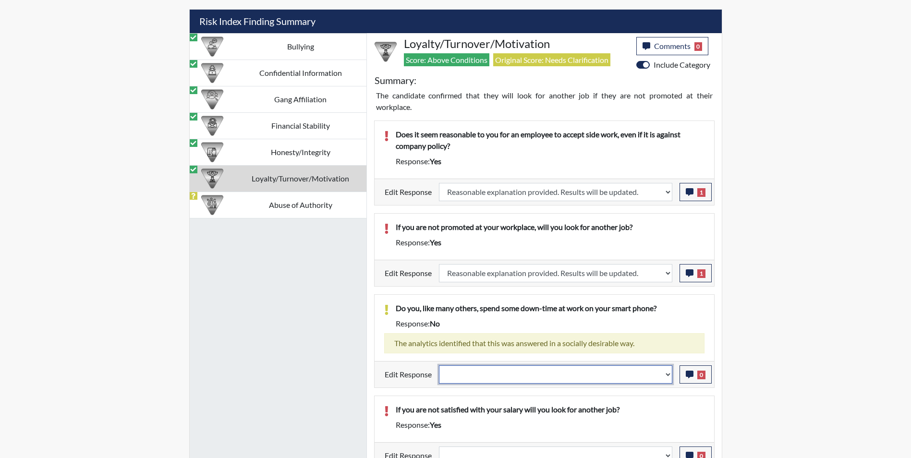
click at [535, 373] on select "Question is not relevant. Results will be updated. Reasonable explanation provi…" at bounding box center [555, 374] width 233 height 18
select select "reasonable-explanation-provided"
click at [439, 365] on select "Question is not relevant. Results will be updated. Reasonable explanation provi…" at bounding box center [555, 374] width 233 height 18
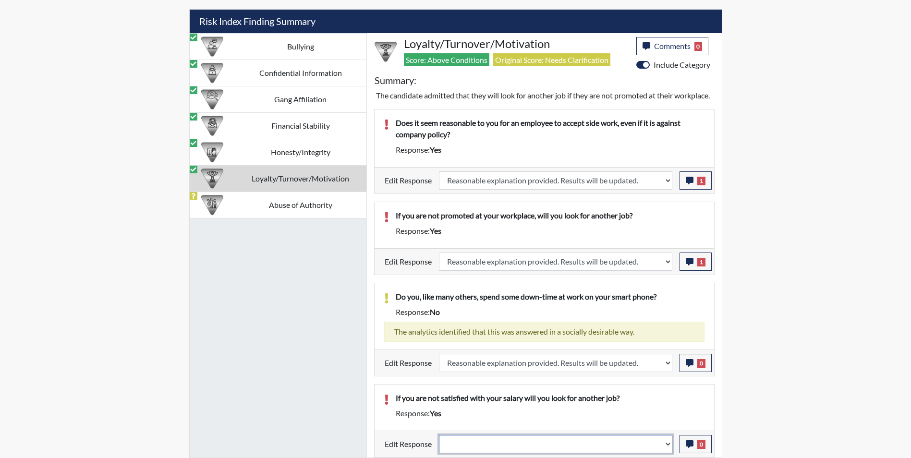
click at [503, 441] on select "Question is not relevant. Results will be updated. Reasonable explanation provi…" at bounding box center [555, 444] width 233 height 18
select select "reasonable-explanation-provided"
click at [439, 435] on select "Question is not relevant. Results will be updated. Reasonable explanation provi…" at bounding box center [555, 444] width 233 height 18
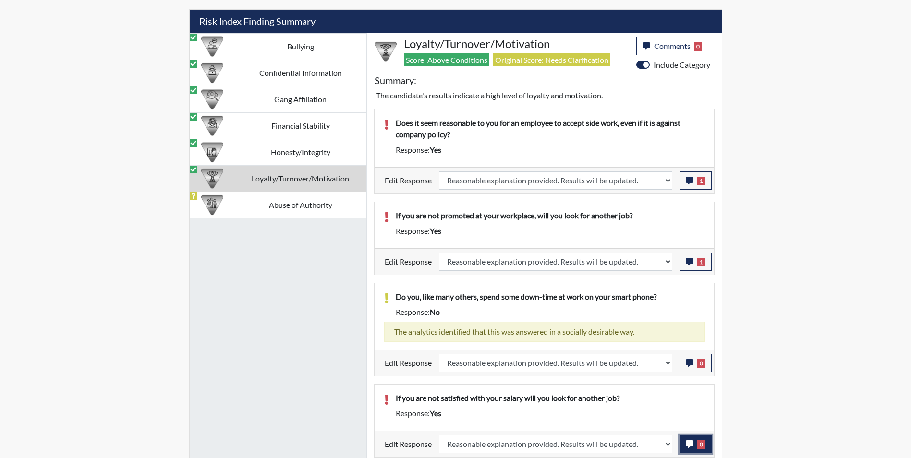
click at [684, 443] on button "0" at bounding box center [695, 444] width 32 height 18
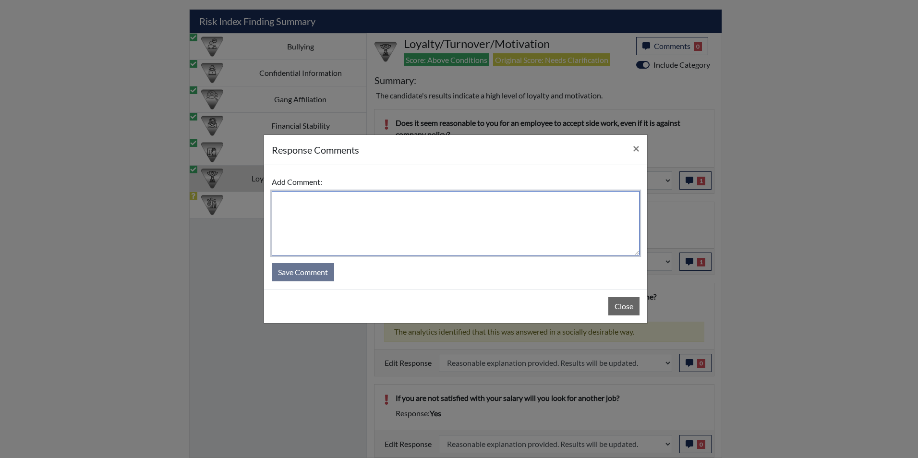
click at [361, 202] on textarea at bounding box center [456, 223] width 368 height 64
type textarea "Applicant answered no"
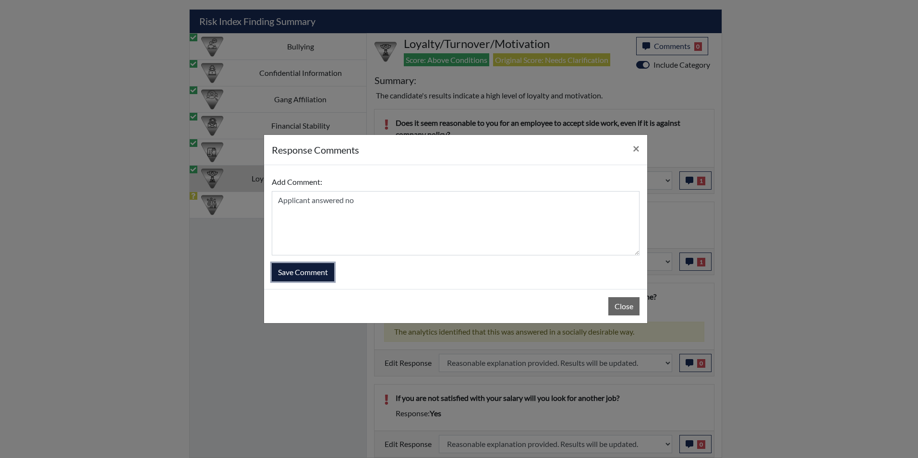
click at [296, 273] on button "Save Comment" at bounding box center [303, 272] width 62 height 18
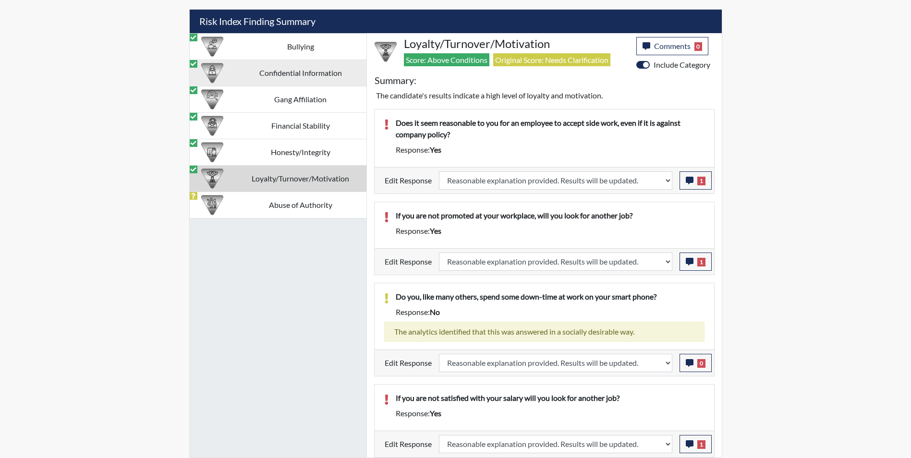
click at [261, 209] on td "Abuse of Authority" at bounding box center [301, 205] width 132 height 26
select select
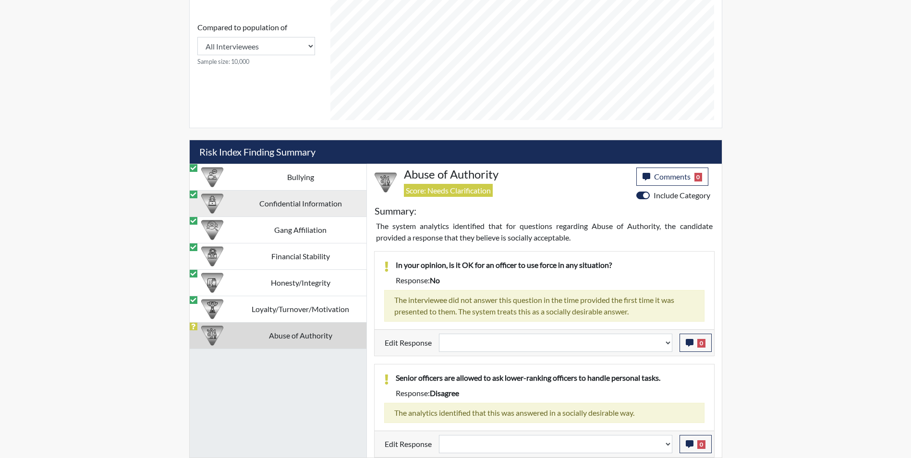
scroll to position [483, 0]
click at [445, 253] on div "In your opinion, is it OK for an officer to use force in any situation? Respons…" at bounding box center [544, 291] width 339 height 78
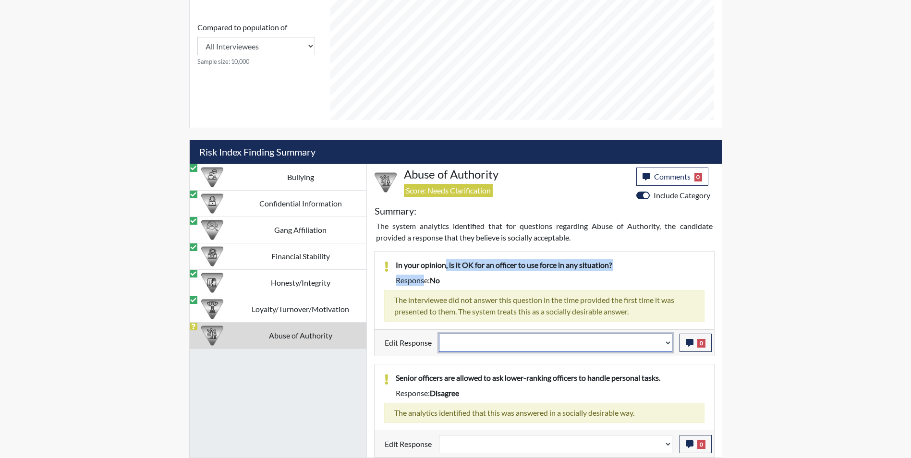
click at [531, 345] on select "Question is not relevant. Results will be updated. Reasonable explanation provi…" at bounding box center [555, 343] width 233 height 18
select select "reasonable-explanation-provided"
click at [439, 334] on select "Question is not relevant. Results will be updated. Reasonable explanation provi…" at bounding box center [555, 343] width 233 height 18
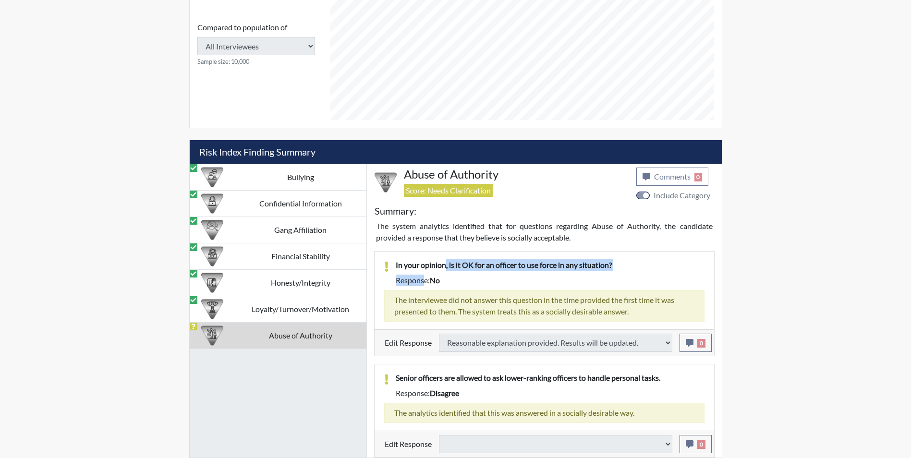
select select
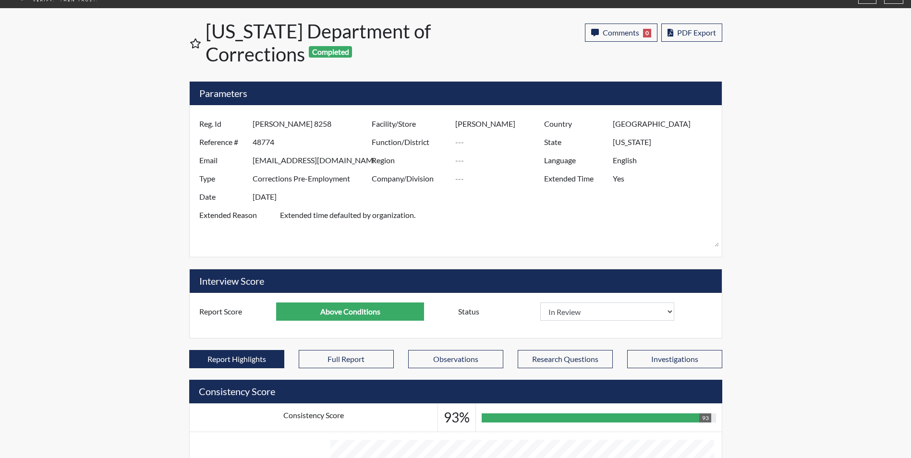
scroll to position [0, 0]
